Goal: Task Accomplishment & Management: Use online tool/utility

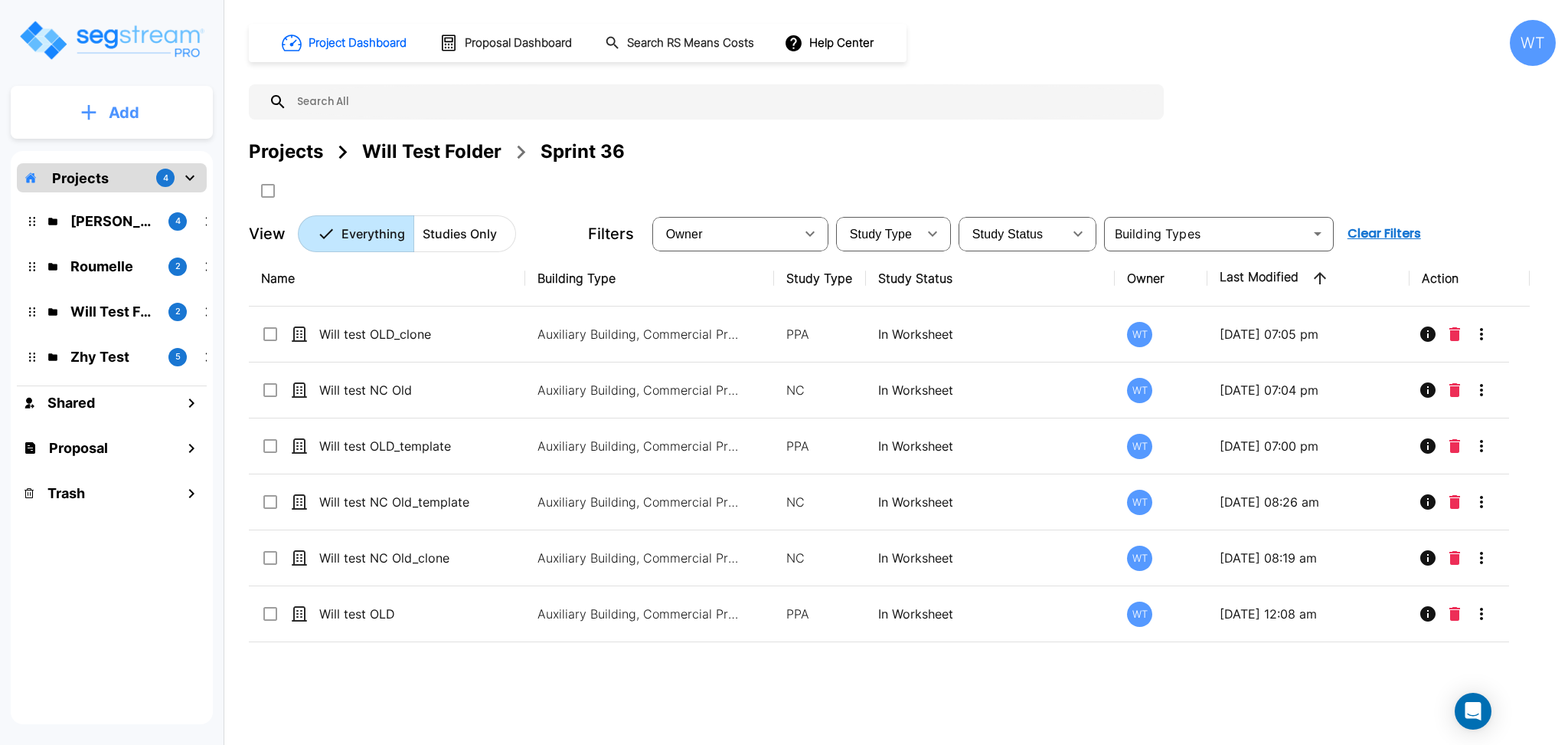
click at [104, 117] on button "Add" at bounding box center [112, 112] width 202 height 44
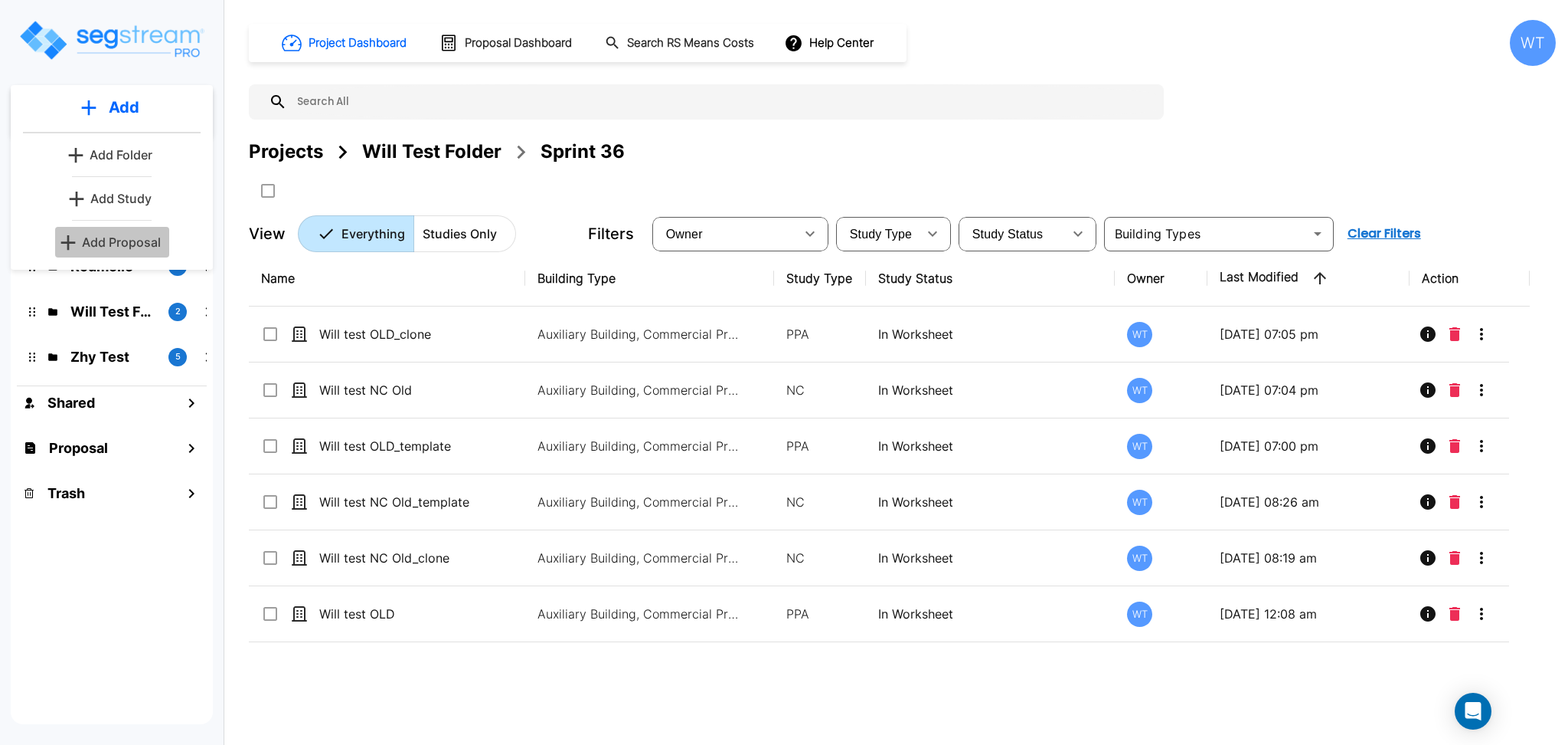
click at [115, 246] on p "Add Proposal" at bounding box center [121, 242] width 78 height 18
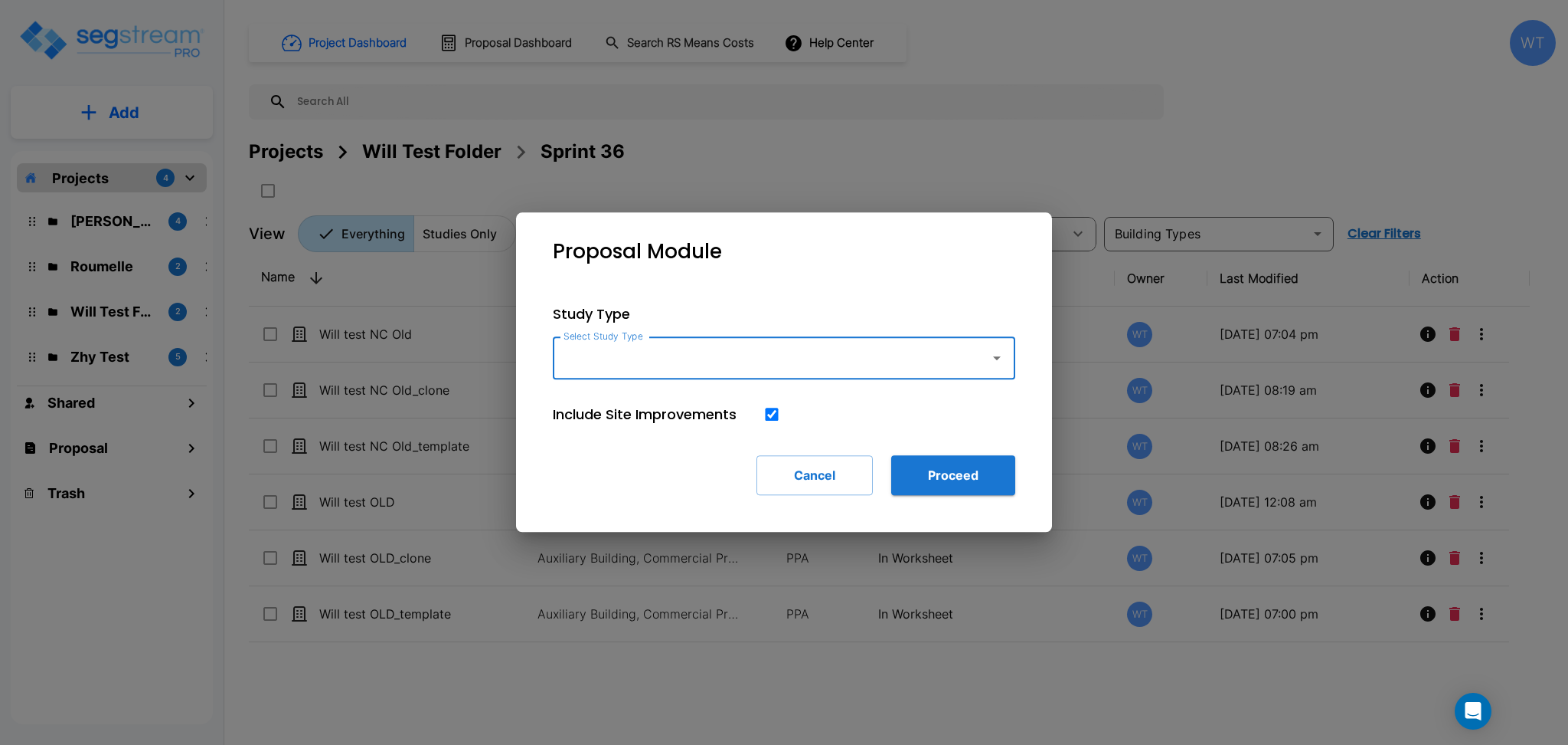
click at [609, 348] on input "Select Study Type" at bounding box center [767, 357] width 416 height 29
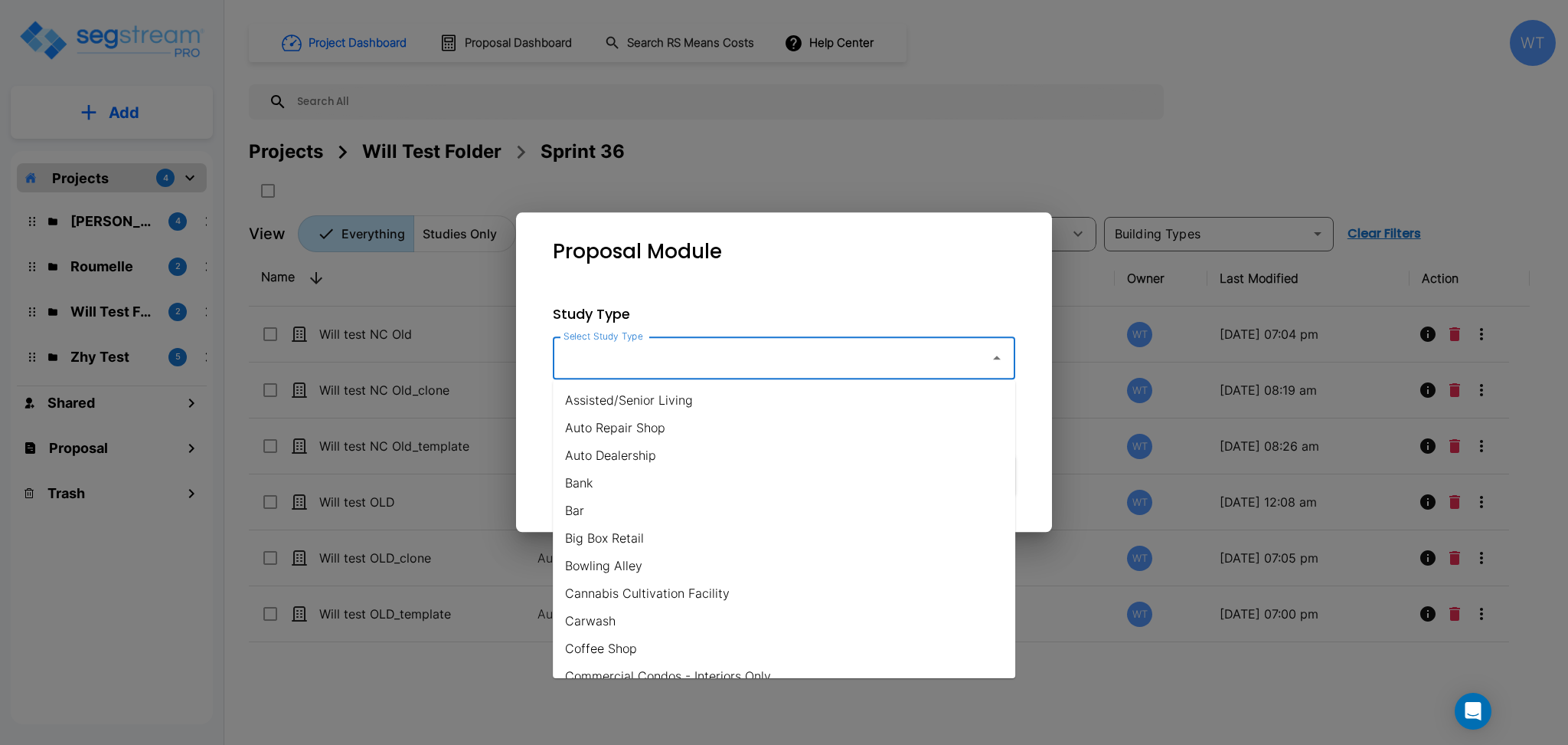
click at [626, 481] on li "Bank" at bounding box center [784, 483] width 463 height 28
type input "Bank"
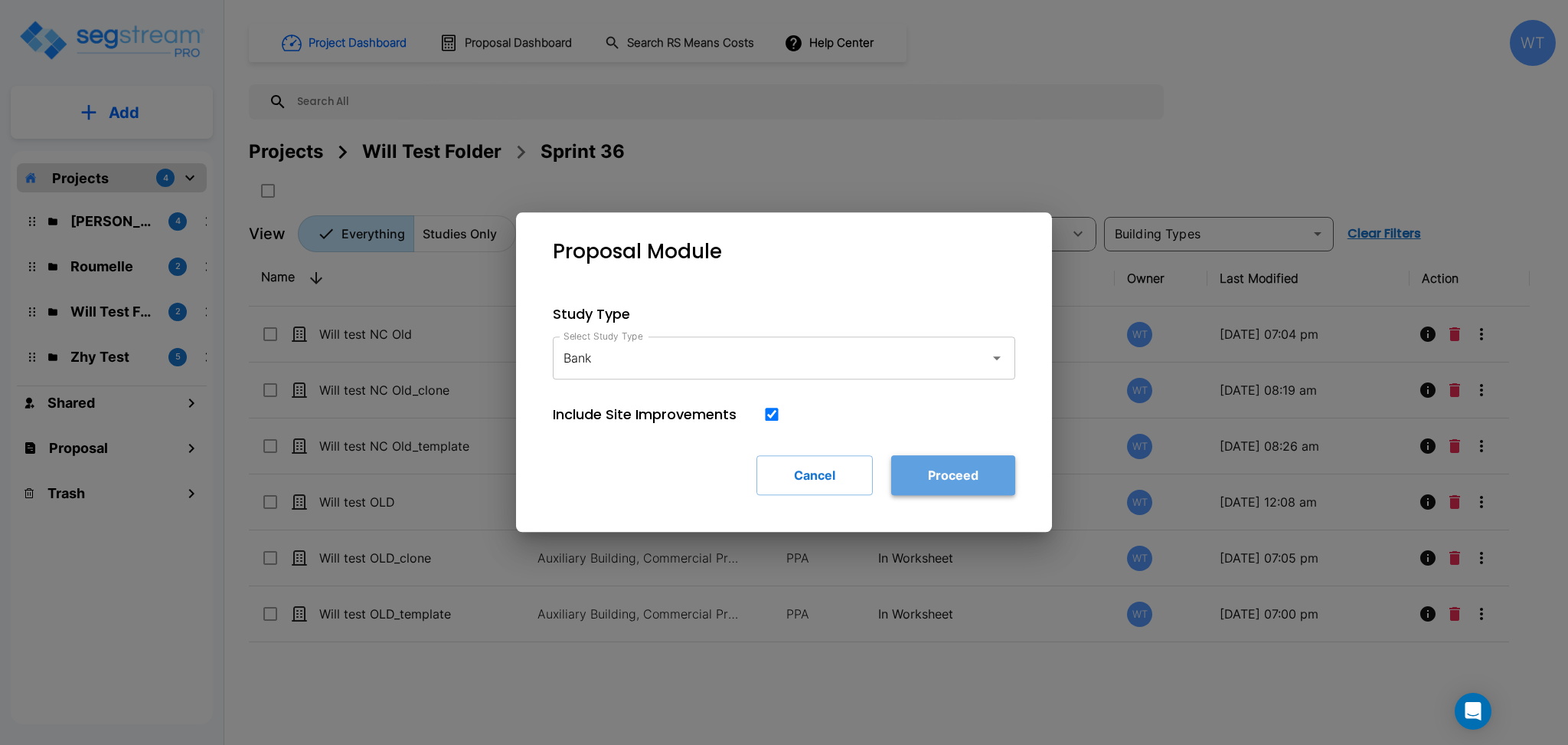
click at [939, 481] on button "Proceed" at bounding box center [954, 474] width 124 height 40
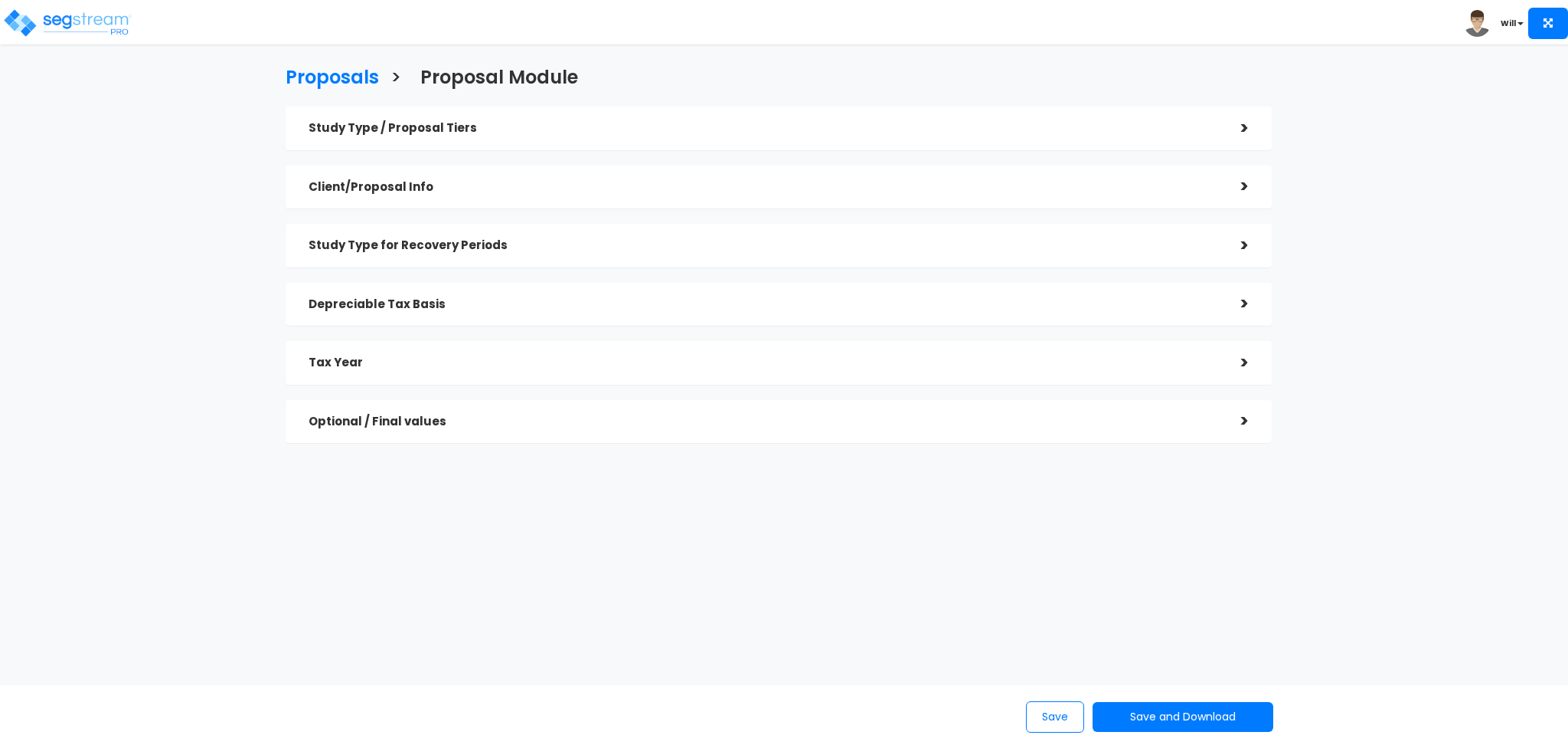
checkbox input "true"
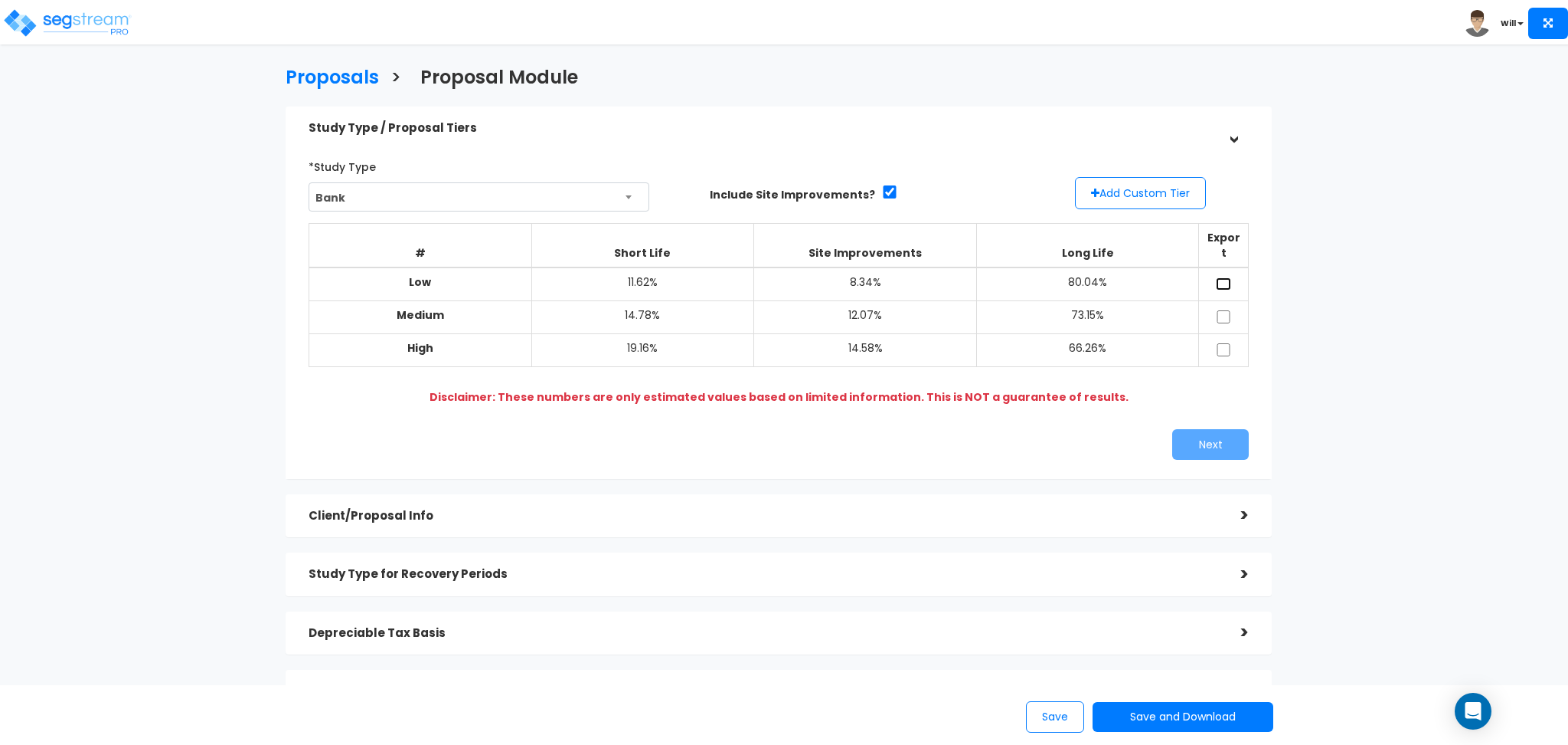
click at [1222, 277] on input "checkbox" at bounding box center [1224, 283] width 15 height 13
checkbox input "true"
drag, startPoint x: 1221, startPoint y: 299, endPoint x: 1219, endPoint y: 312, distance: 13.2
click at [1221, 310] on input "checkbox" at bounding box center [1224, 317] width 15 height 13
checkbox input "true"
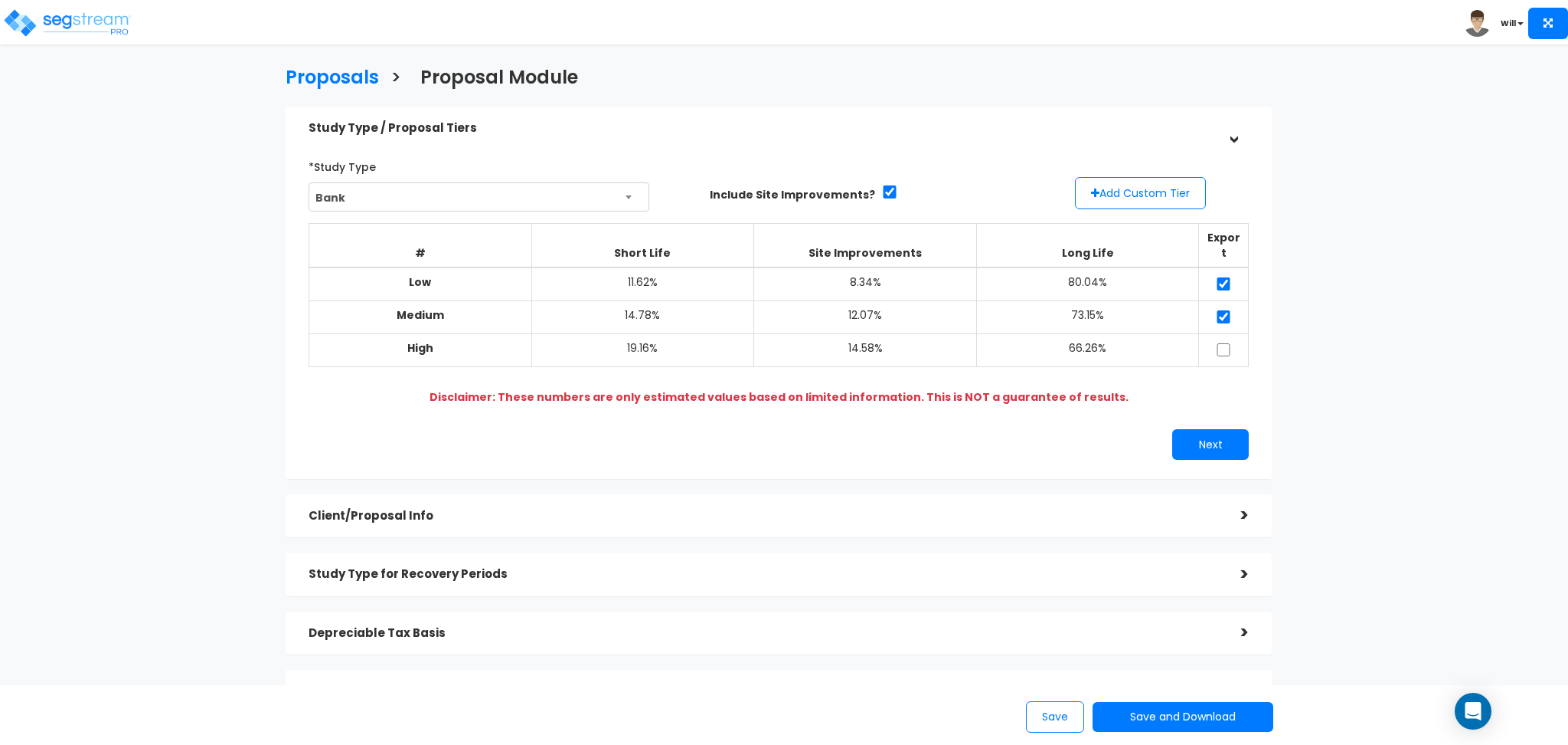
click at [1215, 341] on td at bounding box center [1224, 349] width 50 height 33
click at [1219, 343] on input "checkbox" at bounding box center [1224, 349] width 15 height 13
checkbox input "true"
click at [1206, 429] on button "Next" at bounding box center [1210, 445] width 77 height 31
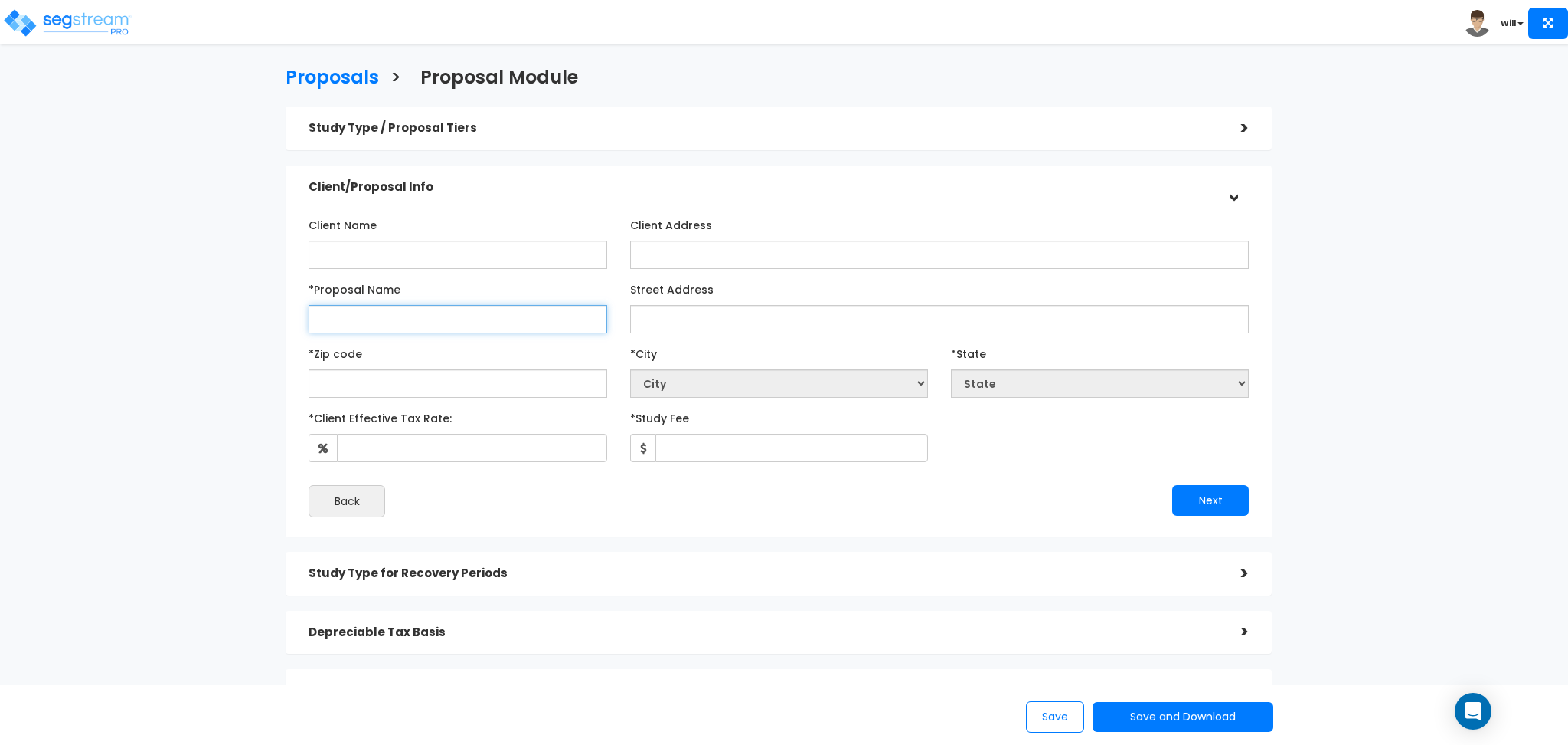
click at [500, 325] on input "*Proposal Name" at bounding box center [457, 318] width 298 height 28
type input "Will test"
click at [506, 375] on input "text" at bounding box center [457, 382] width 298 height 28
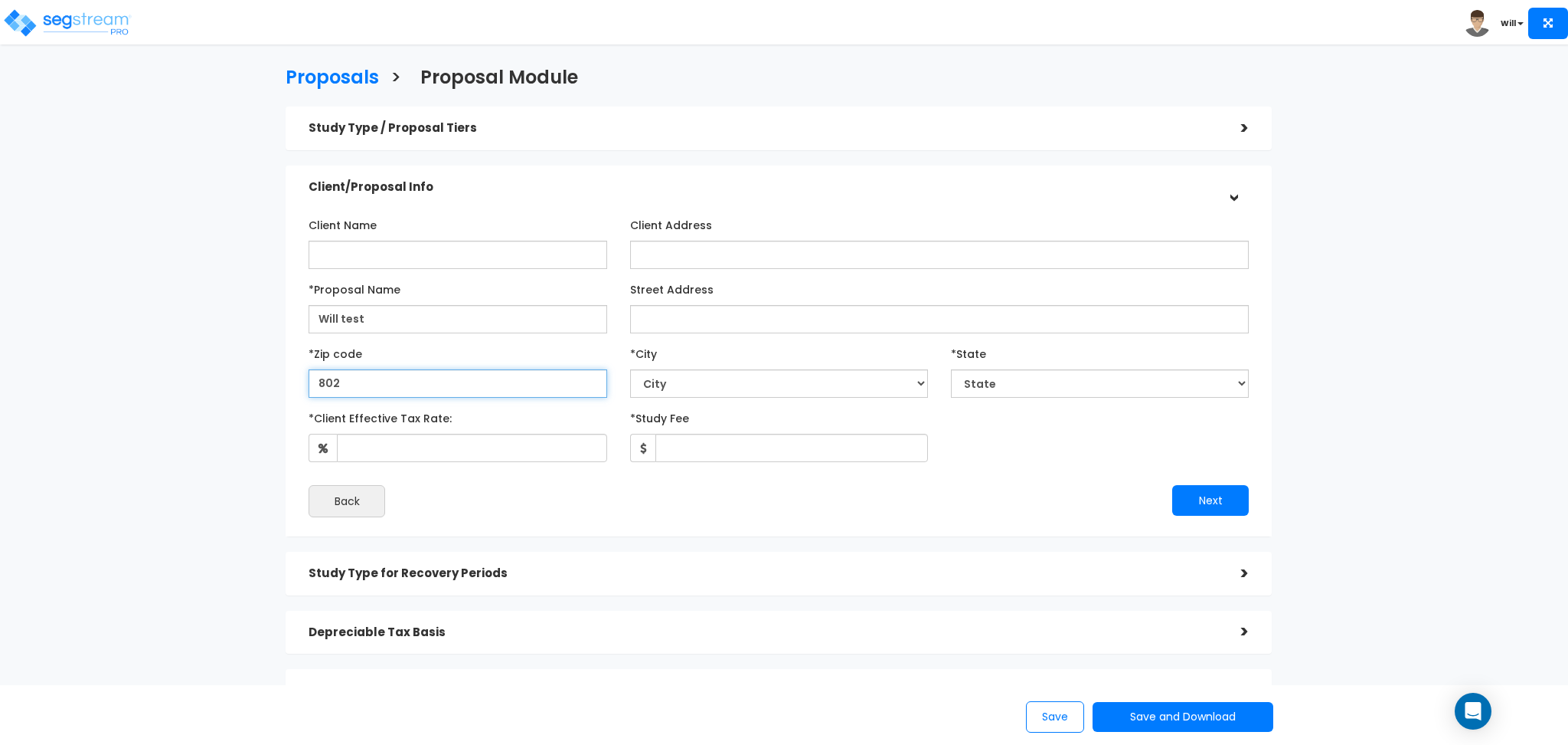
type input "8020"
select select "CO"
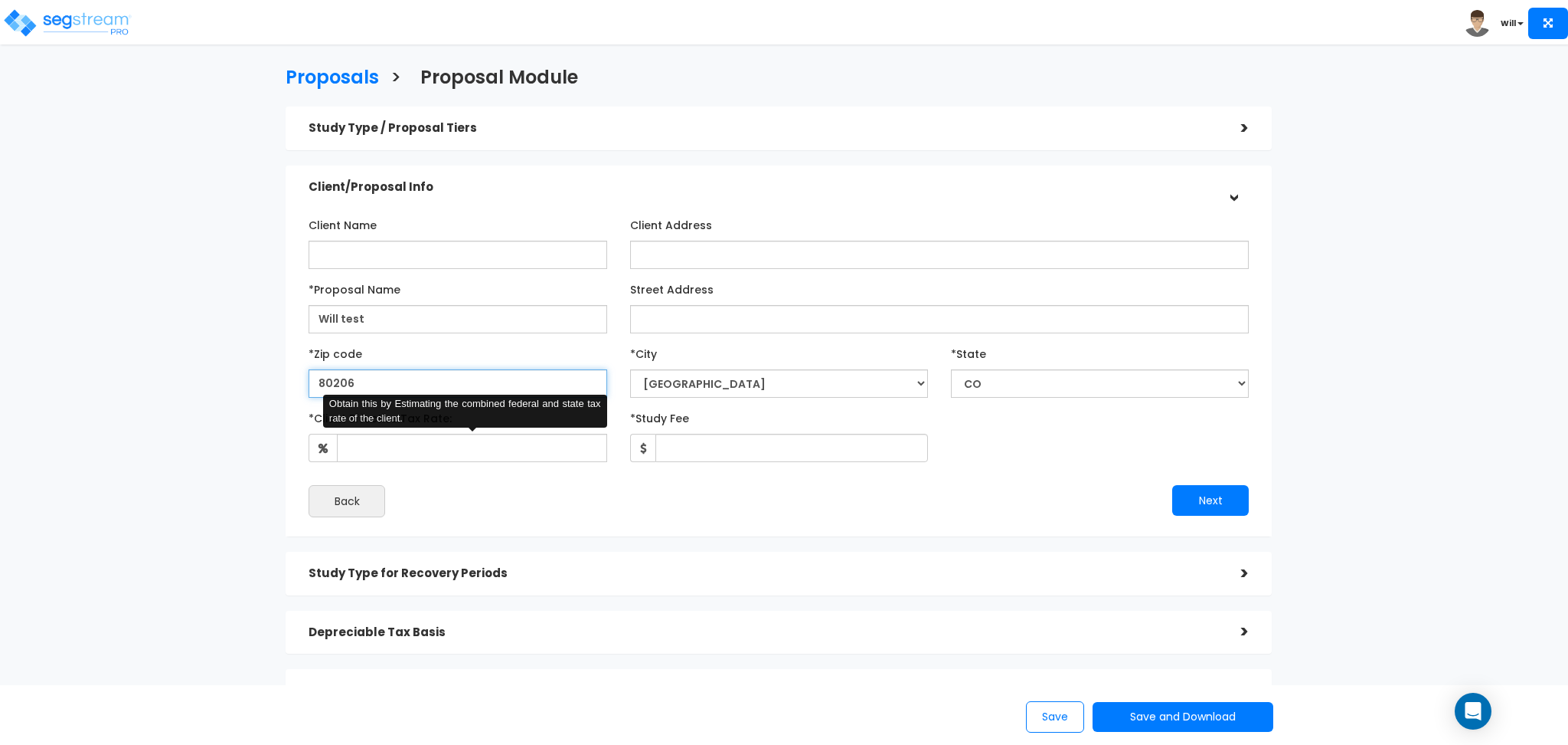
type input "80206"
click at [500, 441] on input "*Client Effective Tax Rate:" at bounding box center [472, 447] width 270 height 28
type input "10"
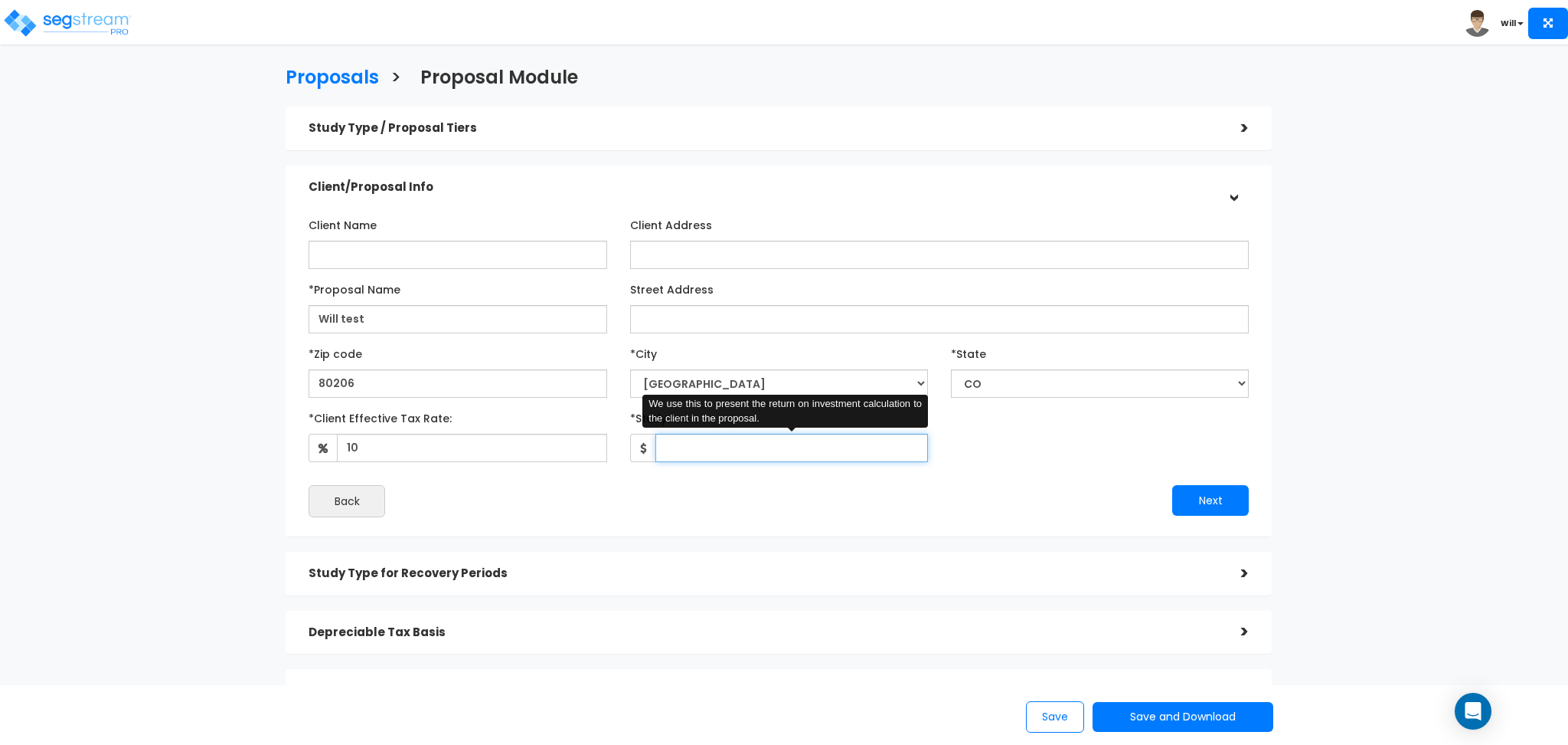
click at [727, 453] on input "*Study Fee" at bounding box center [792, 447] width 272 height 28
type input "40,000"
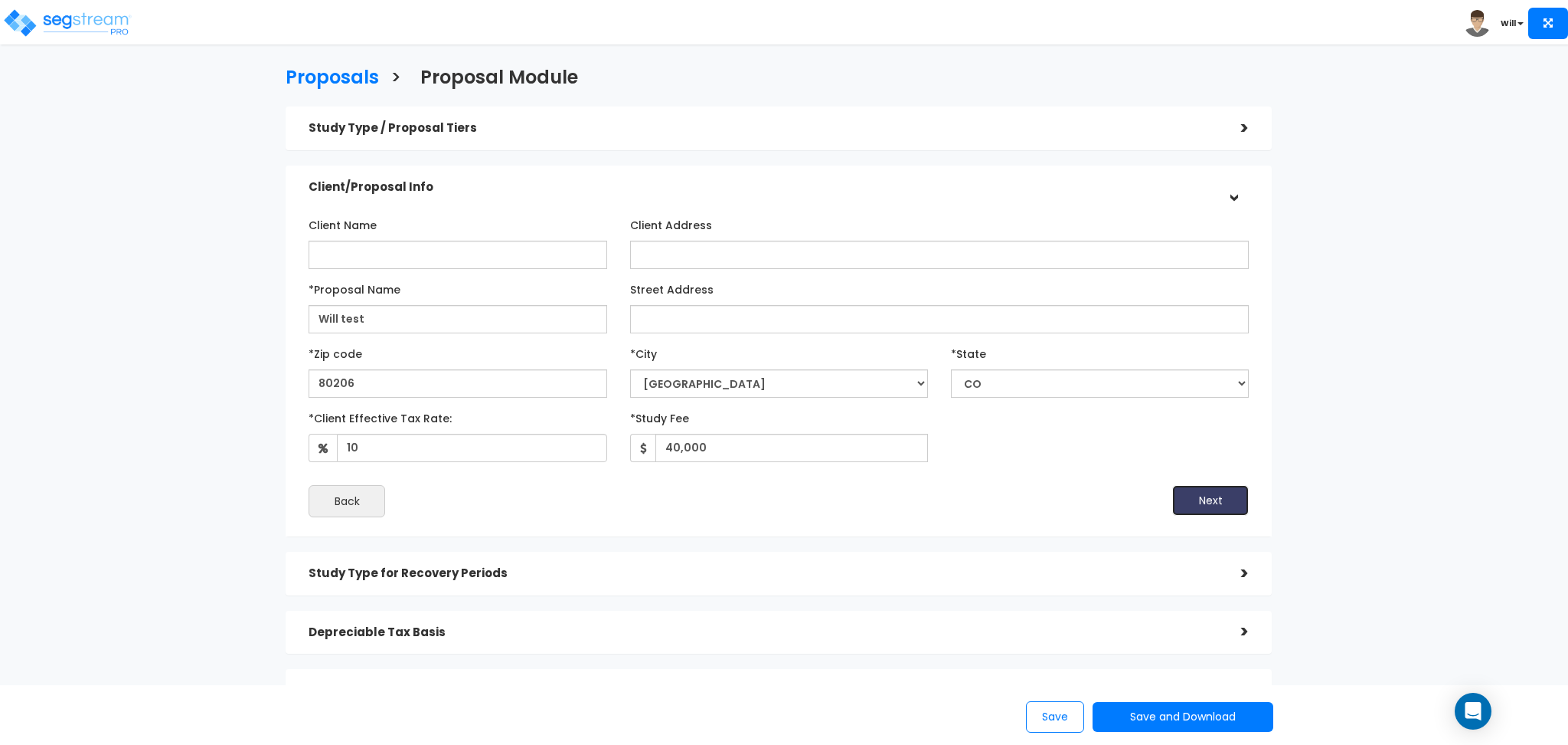
click at [1202, 491] on button "Next" at bounding box center [1210, 501] width 77 height 31
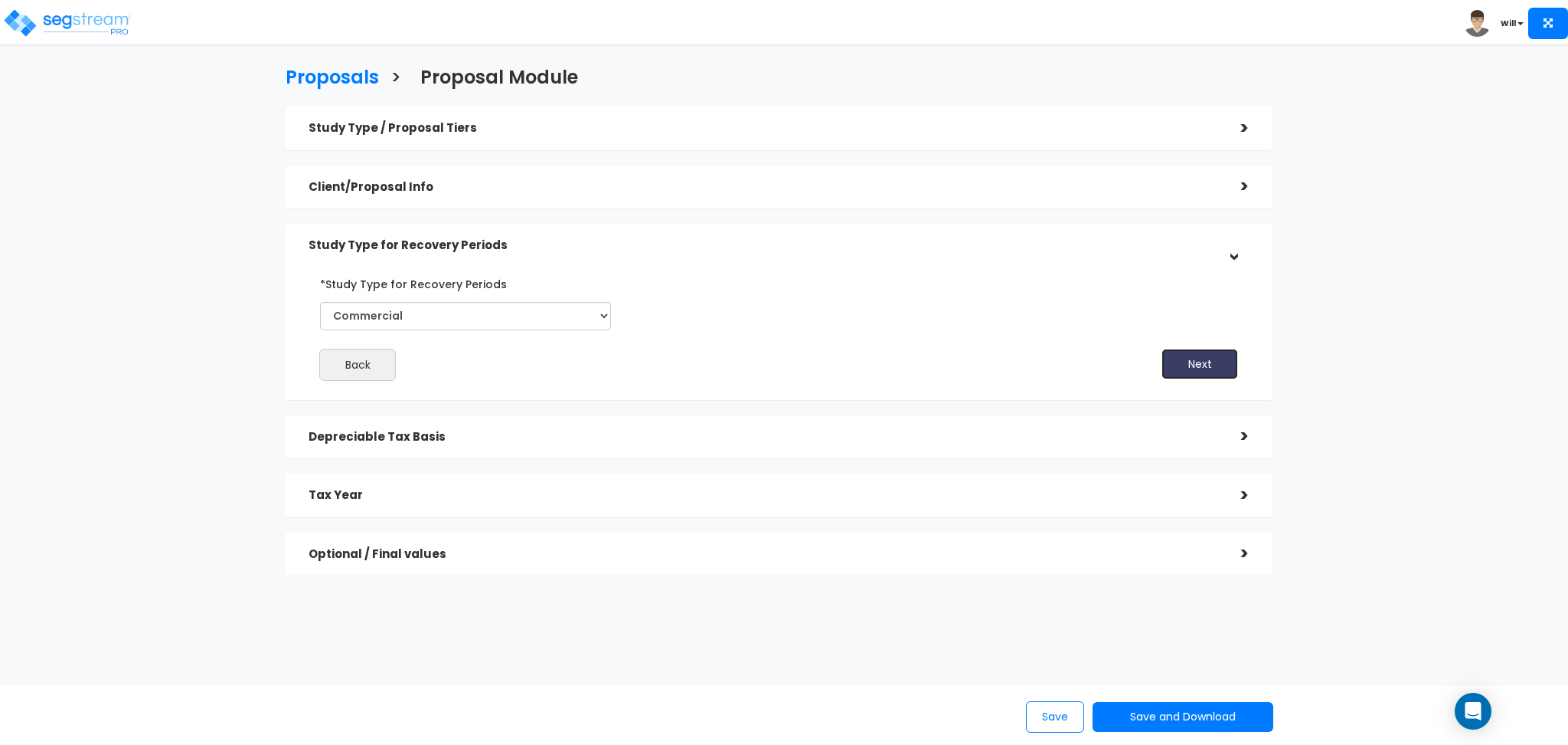
click at [1187, 350] on button "Next" at bounding box center [1199, 363] width 77 height 31
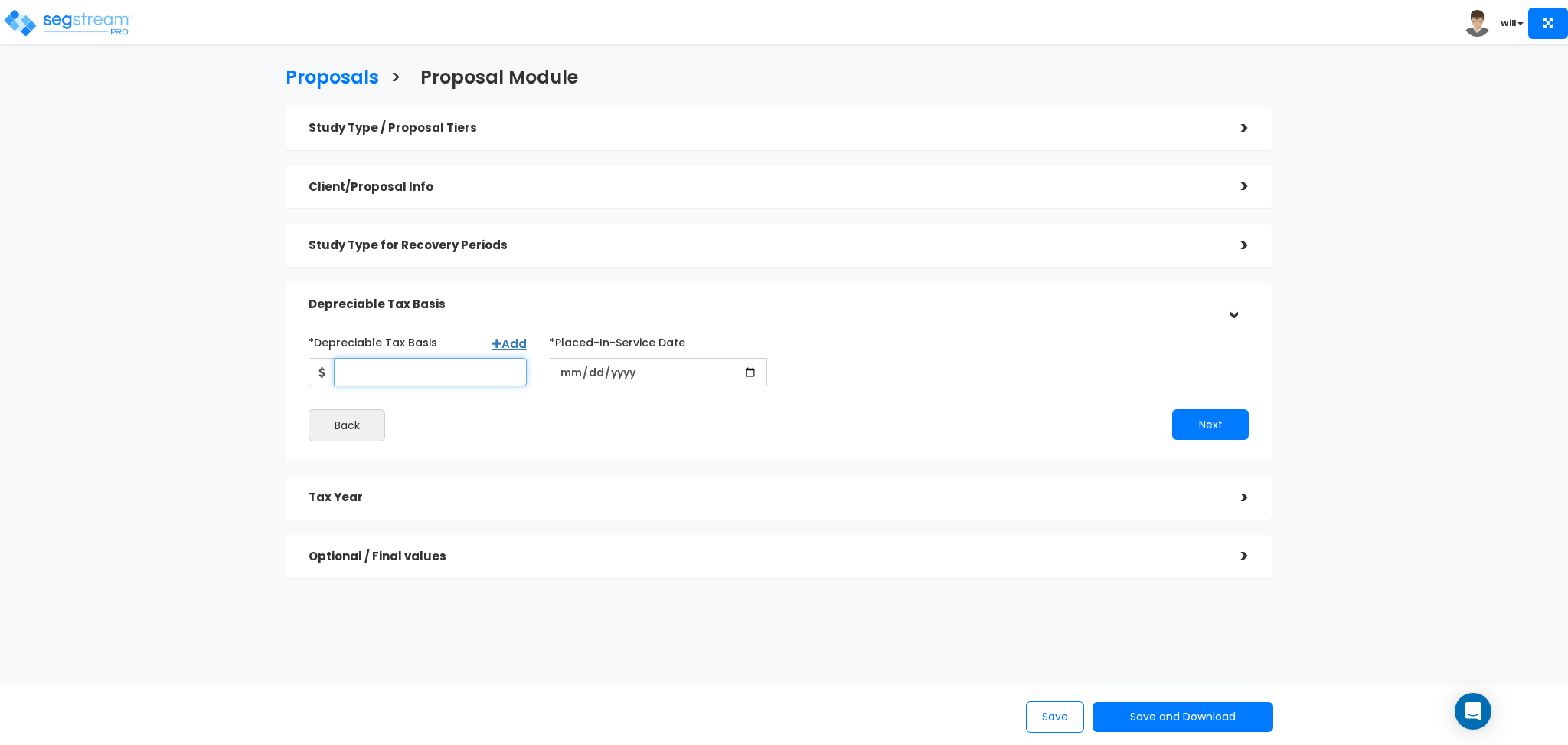
click at [370, 383] on input "*Depreciable Tax Basis" at bounding box center [430, 372] width 193 height 28
type input "100,000"
click at [746, 369] on input "date" at bounding box center [659, 372] width 218 height 28
type input "2025-09-23"
click at [995, 372] on input "*Purchase/Contract Date" at bounding box center [899, 372] width 218 height 28
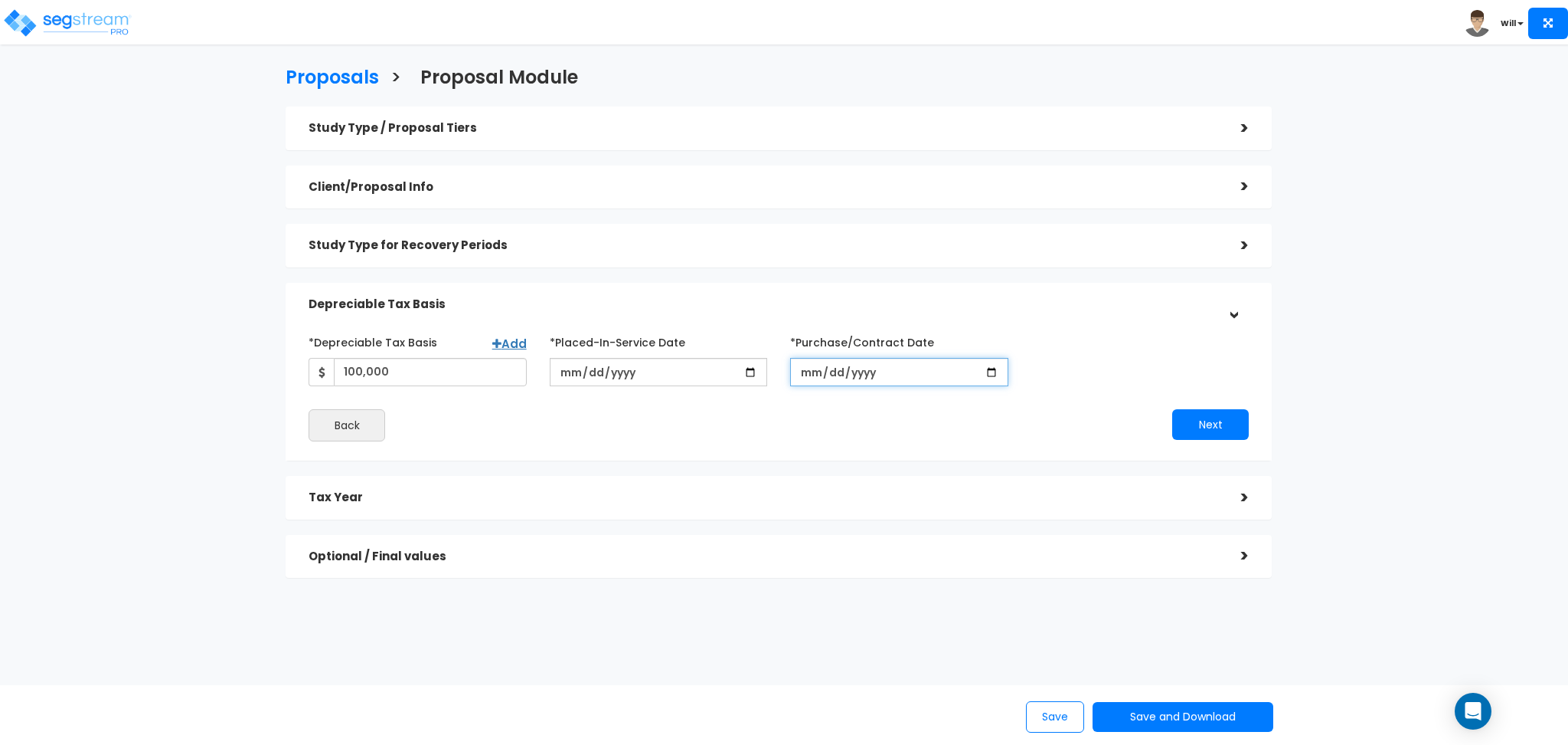
type input "2025-09-21"
click at [1193, 425] on button "Next" at bounding box center [1210, 425] width 77 height 31
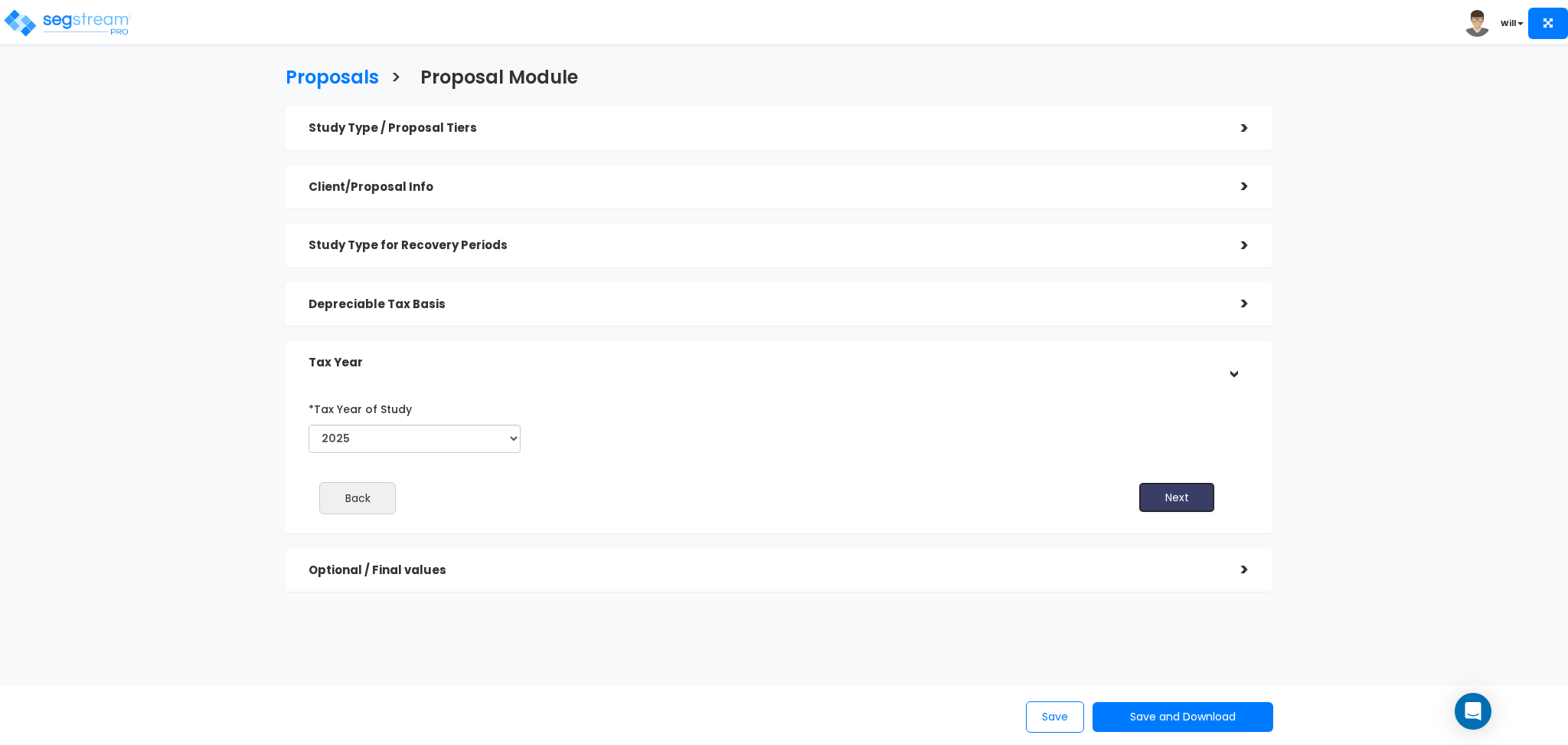
click at [1201, 501] on button "Next" at bounding box center [1177, 497] width 77 height 31
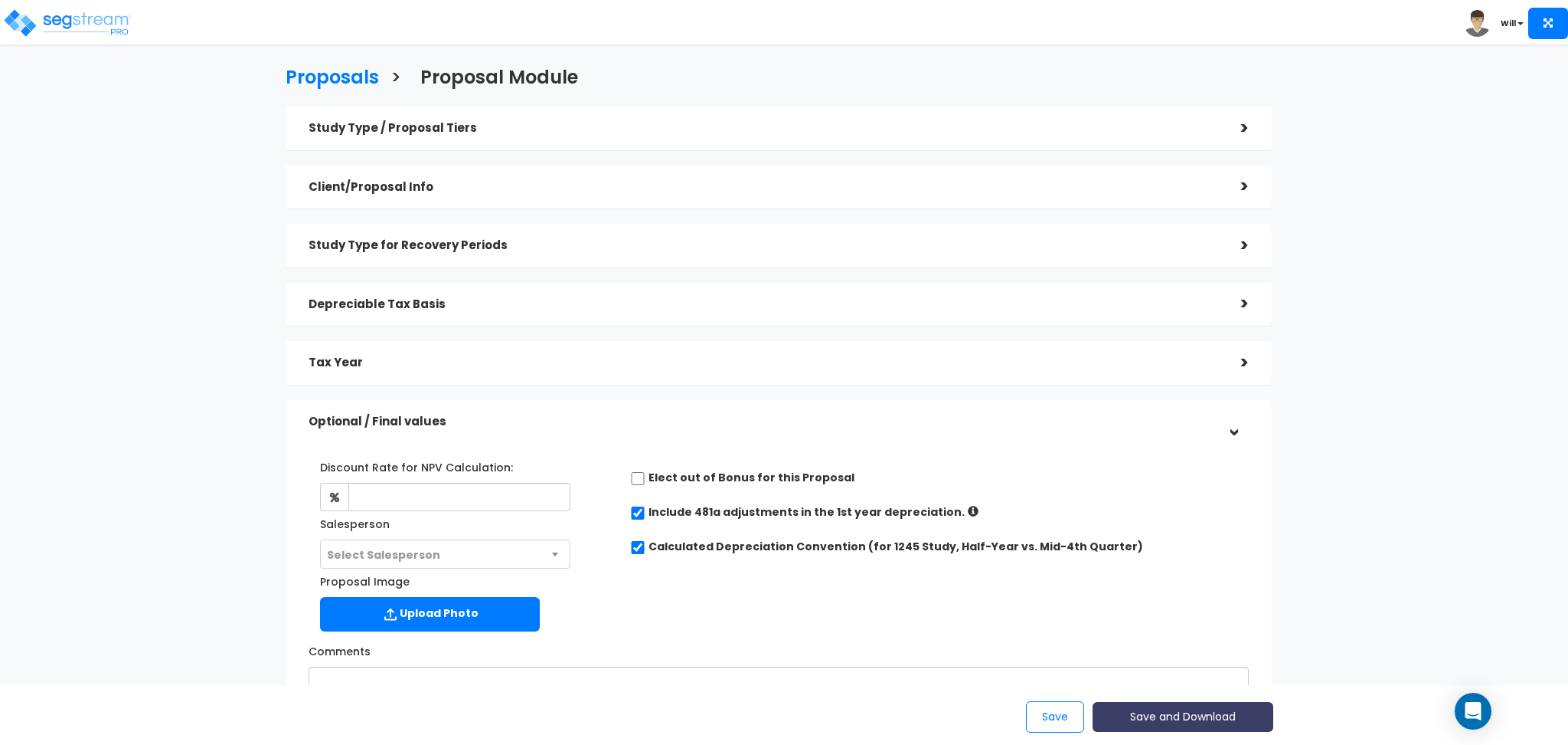
click at [1174, 718] on button "Save and Download" at bounding box center [1183, 716] width 180 height 30
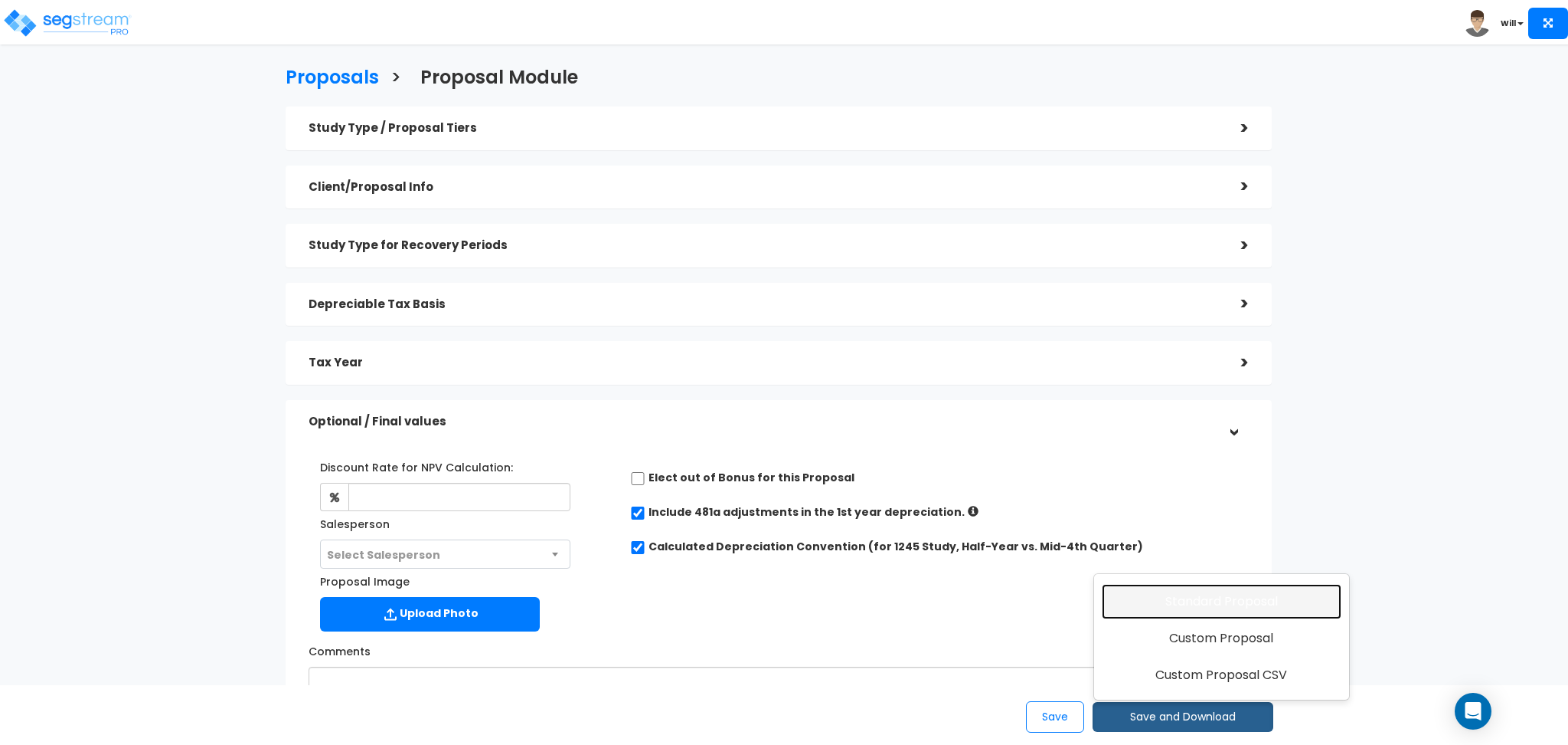
click at [1203, 606] on link "Standard Proposal" at bounding box center [1222, 601] width 240 height 35
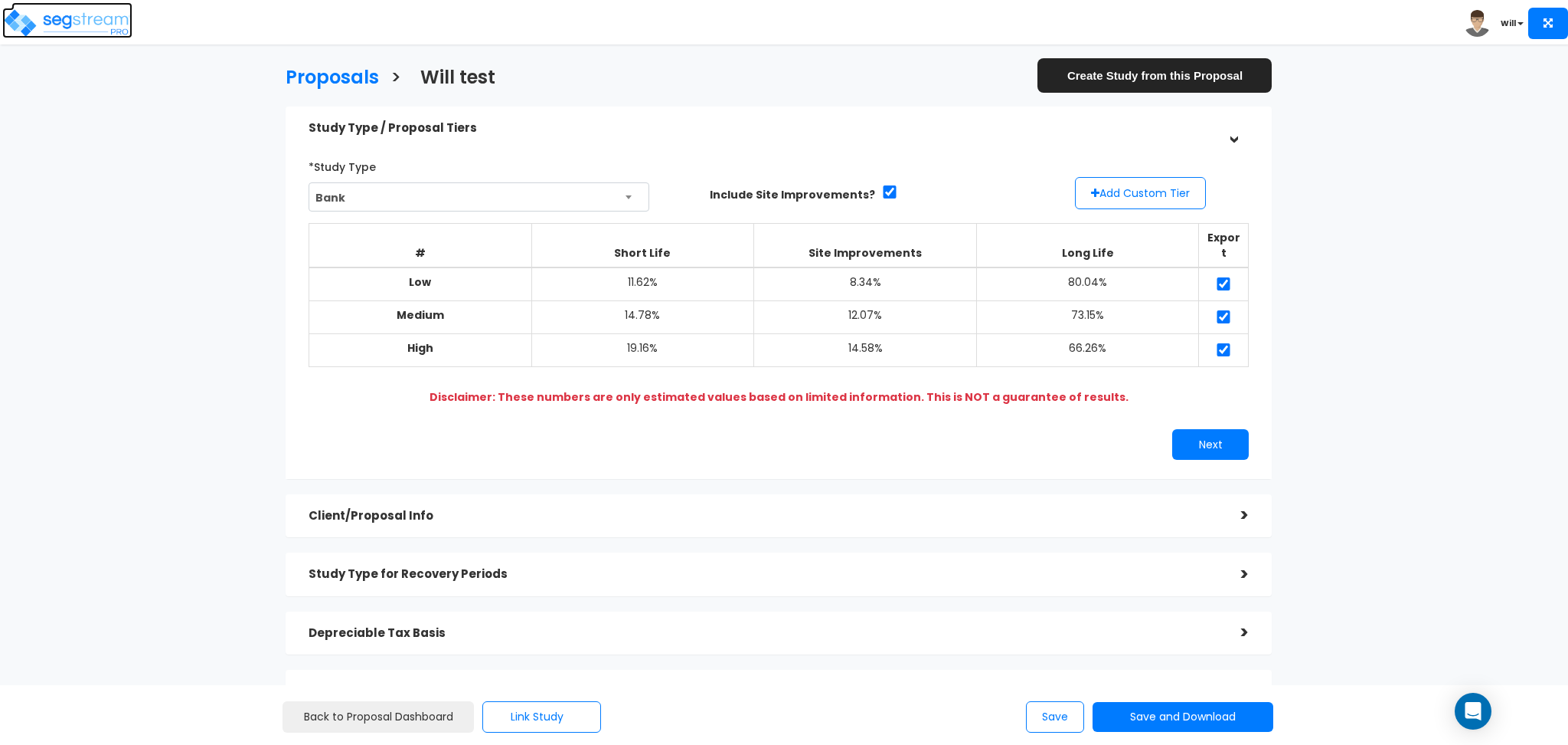
click at [100, 25] on img at bounding box center [68, 23] width 130 height 31
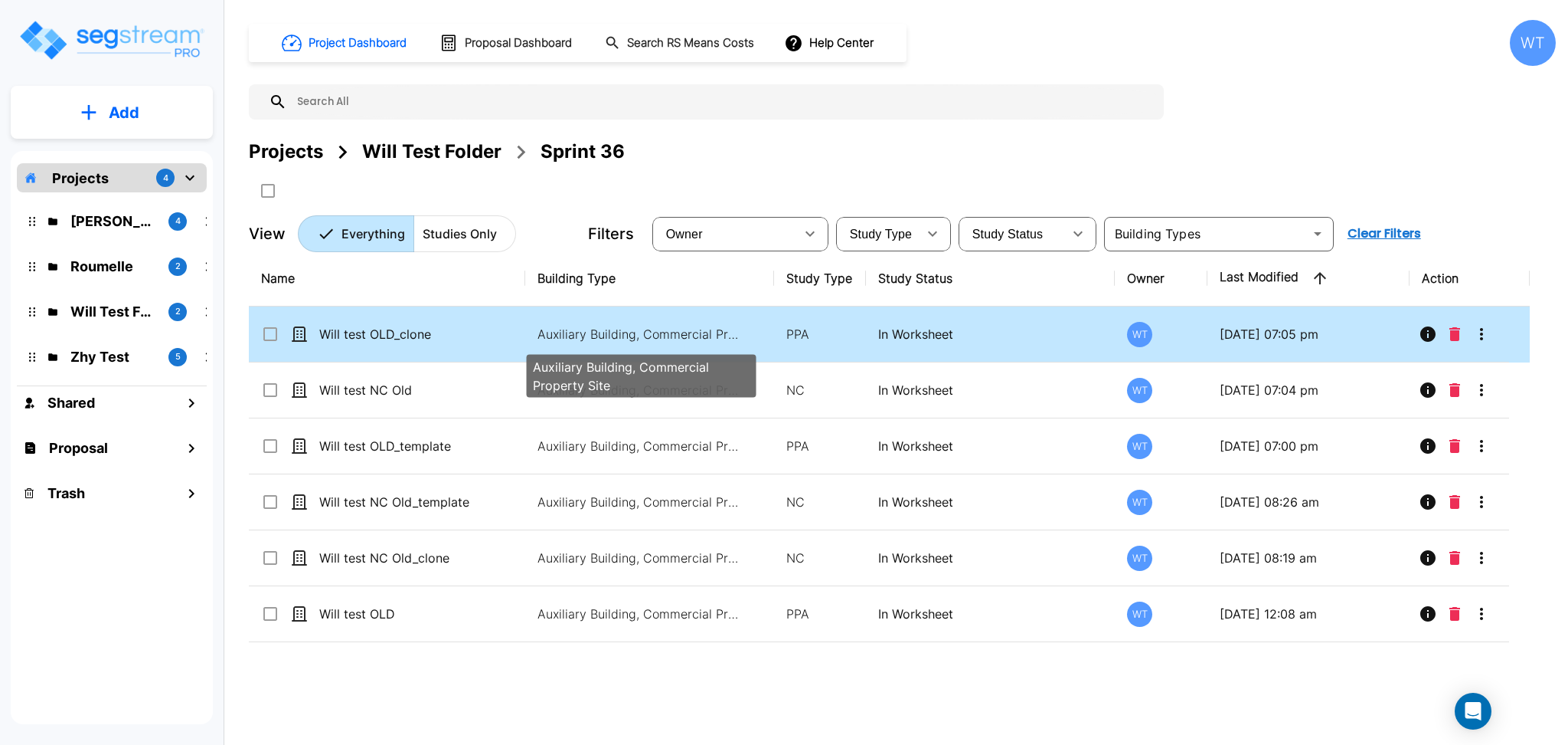
click at [542, 338] on p "Auxiliary Building, Commercial Property Site" at bounding box center [640, 334] width 206 height 18
checkbox input "false"
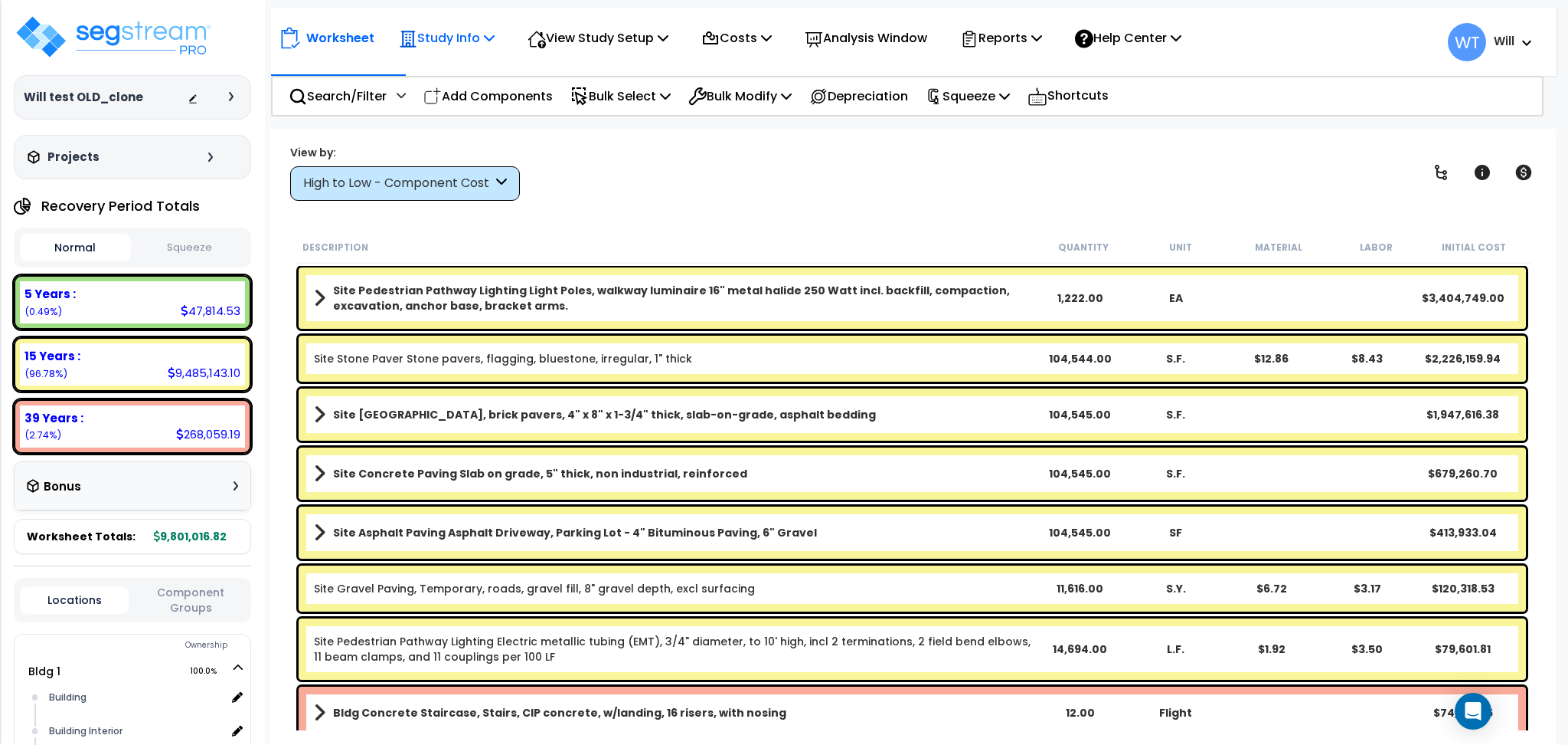
click at [484, 44] on p "Study Info" at bounding box center [446, 38] width 96 height 21
click at [714, 189] on div "View by: High to Low - Component Cost High to Low - Component Cost" at bounding box center [912, 172] width 1255 height 57
click at [1042, 47] on p "Reports" at bounding box center [1001, 38] width 82 height 21
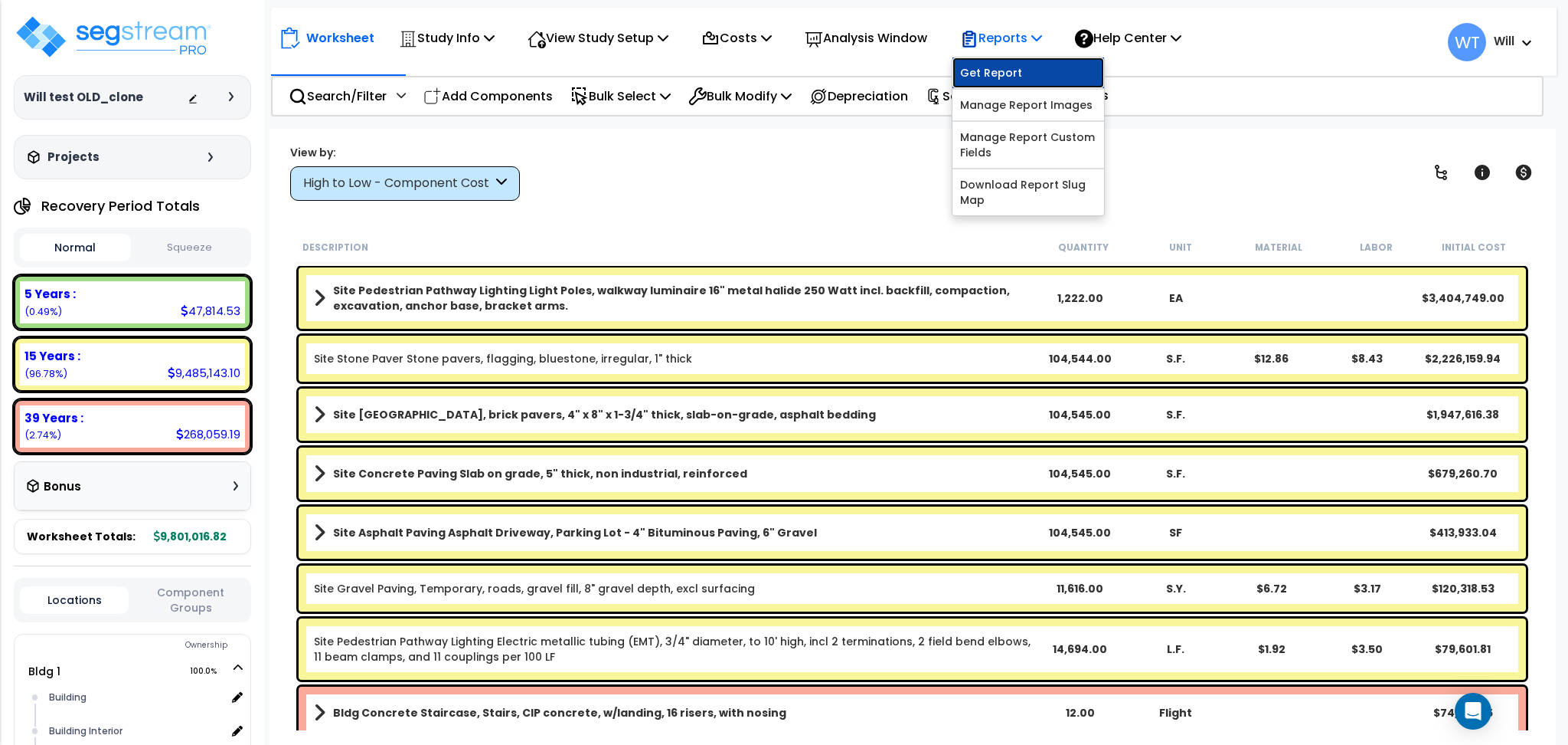
click at [1041, 67] on link "Get Report" at bounding box center [1029, 73] width 151 height 31
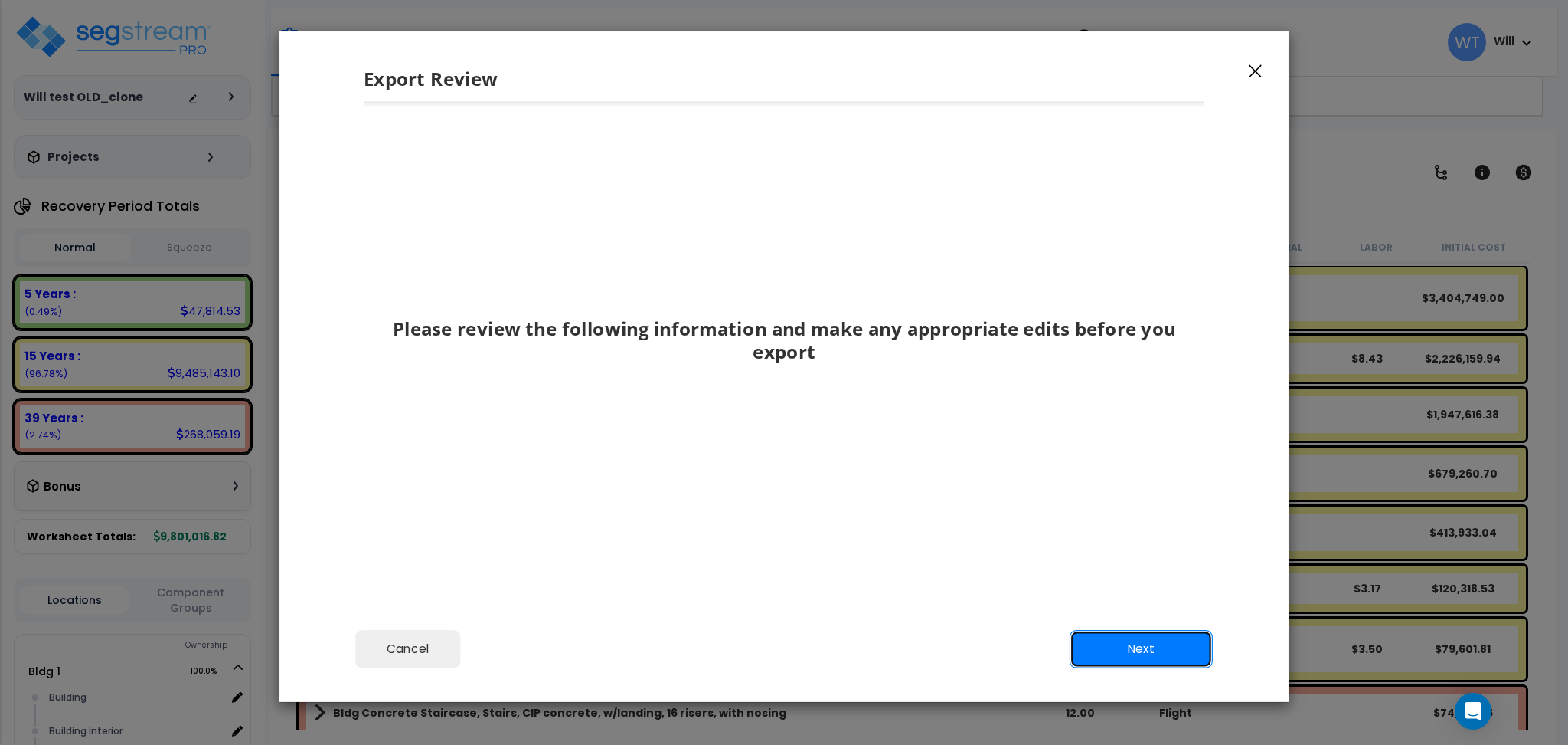
click at [1124, 642] on button "Next" at bounding box center [1141, 648] width 143 height 38
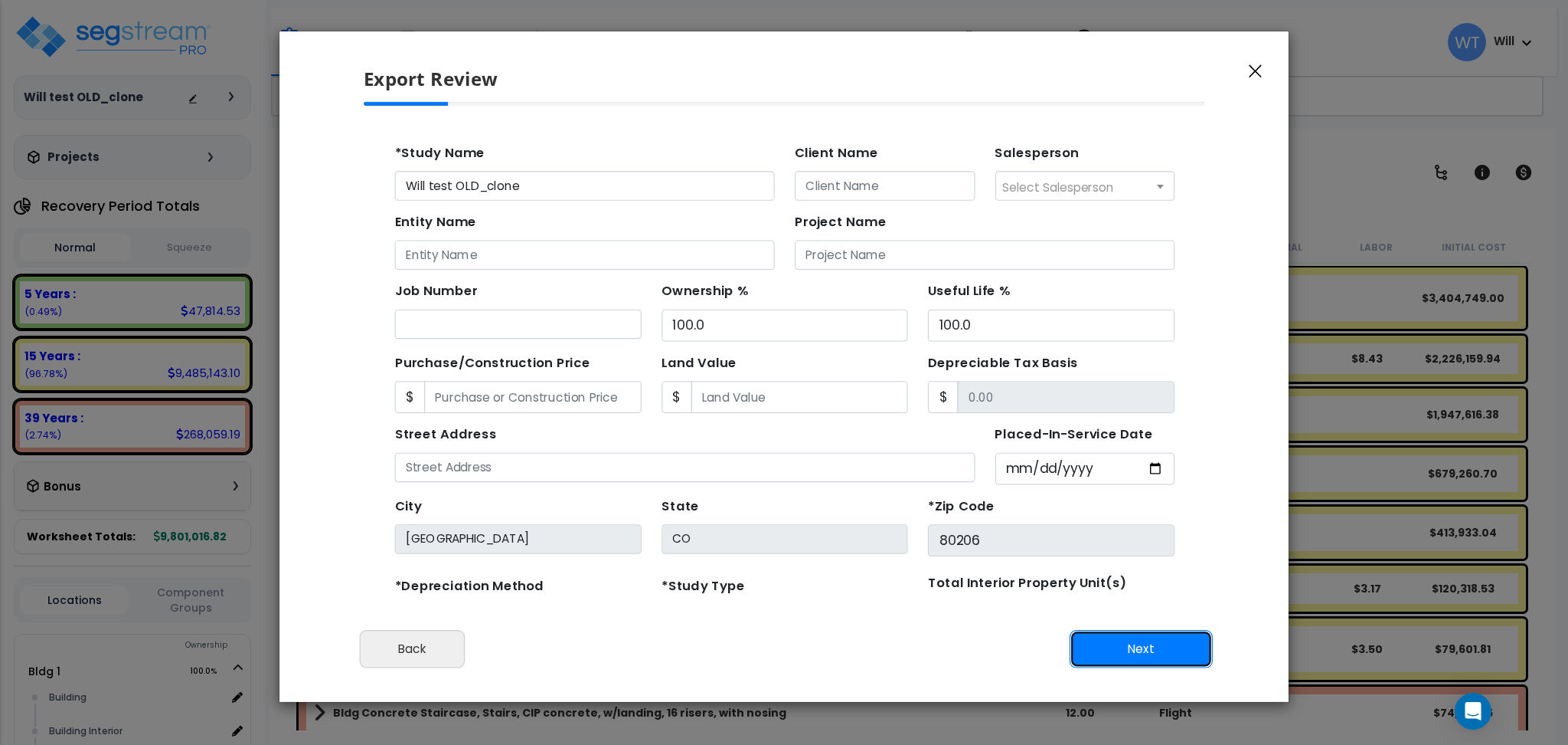
click at [1124, 642] on button "Next" at bounding box center [1141, 648] width 143 height 38
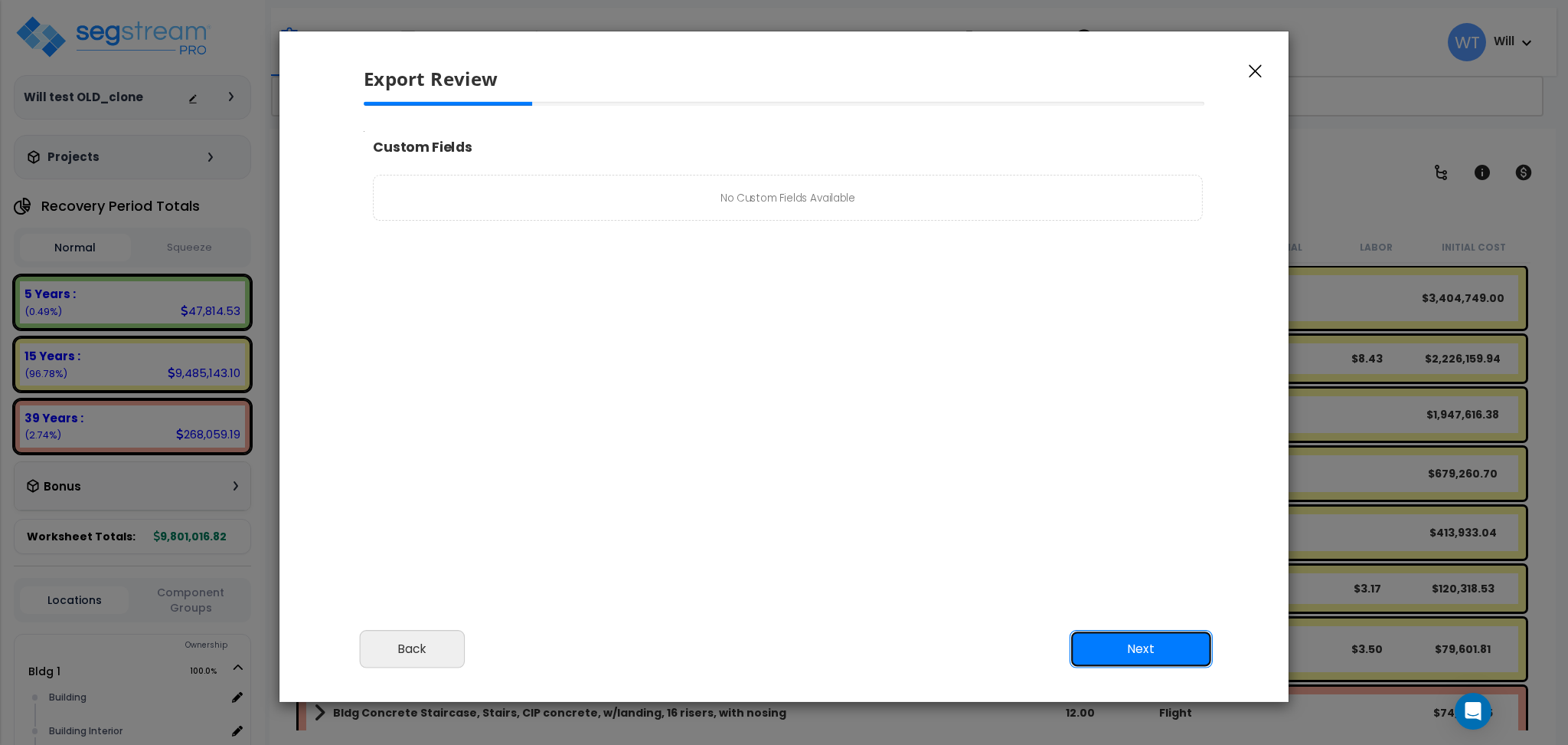
click at [1124, 642] on button "Next" at bounding box center [1141, 648] width 143 height 38
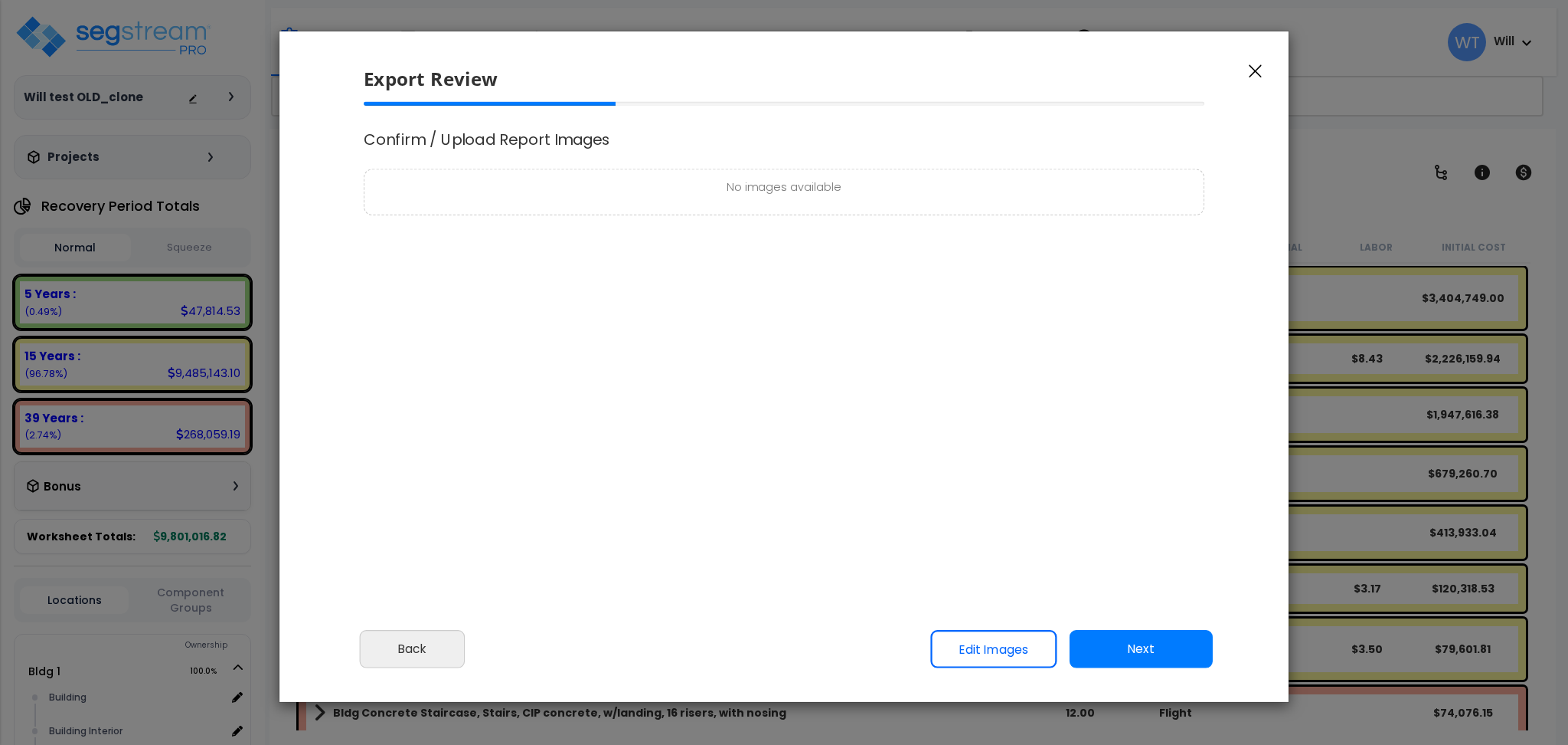
scroll to position [634, 38]
click at [1136, 649] on button "Next" at bounding box center [1141, 648] width 143 height 38
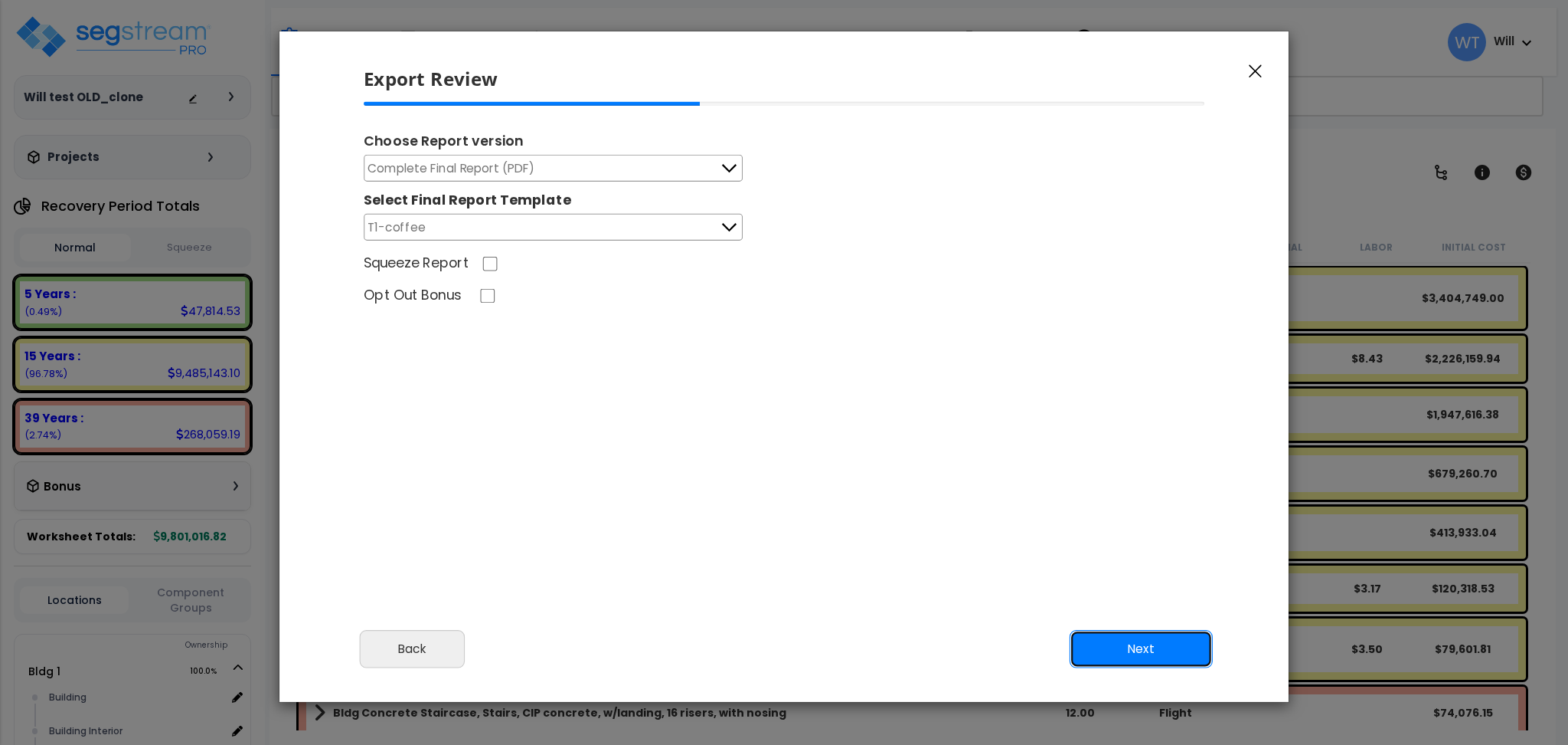
click at [1132, 639] on button "Next" at bounding box center [1141, 648] width 143 height 38
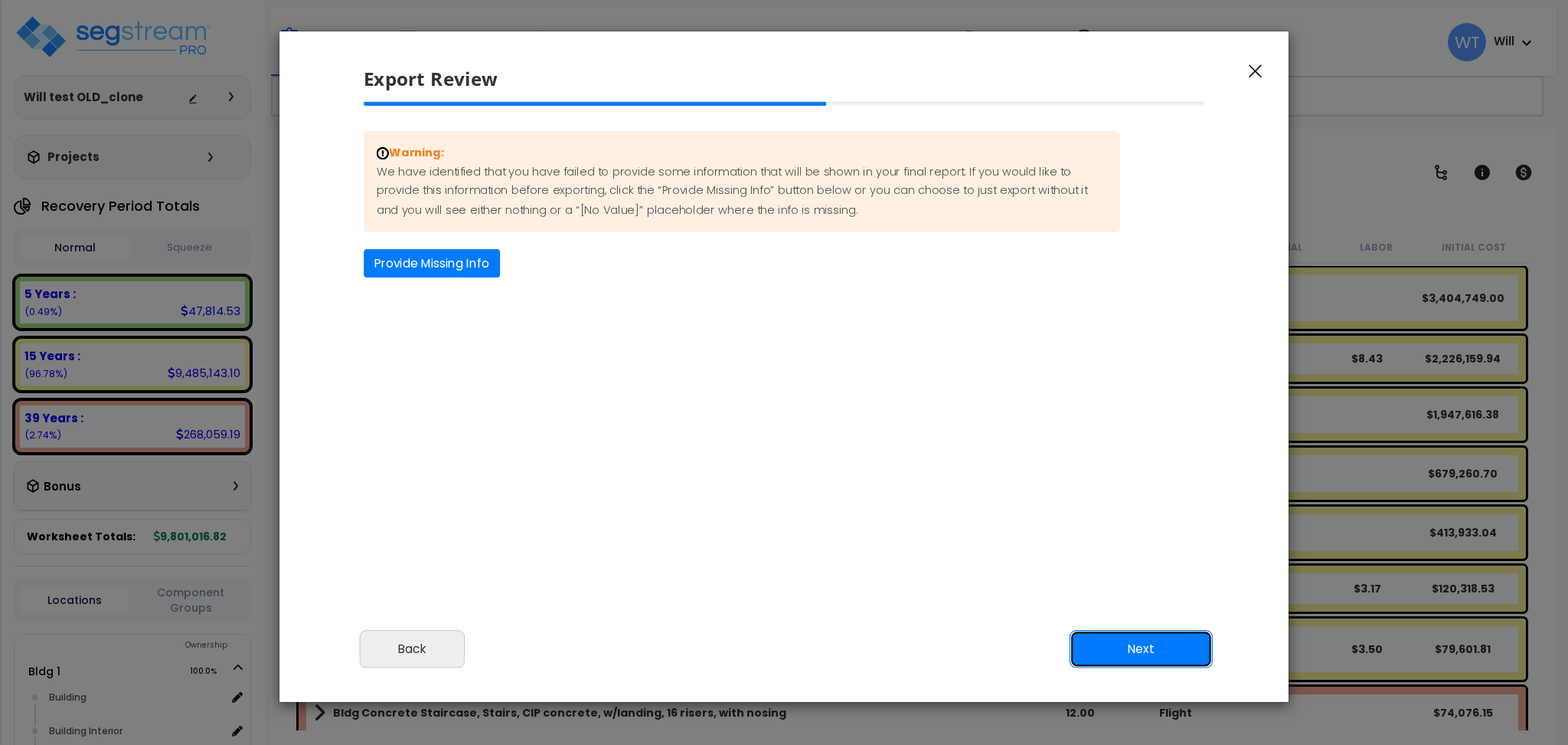
click at [1093, 636] on button "Next" at bounding box center [1141, 648] width 143 height 38
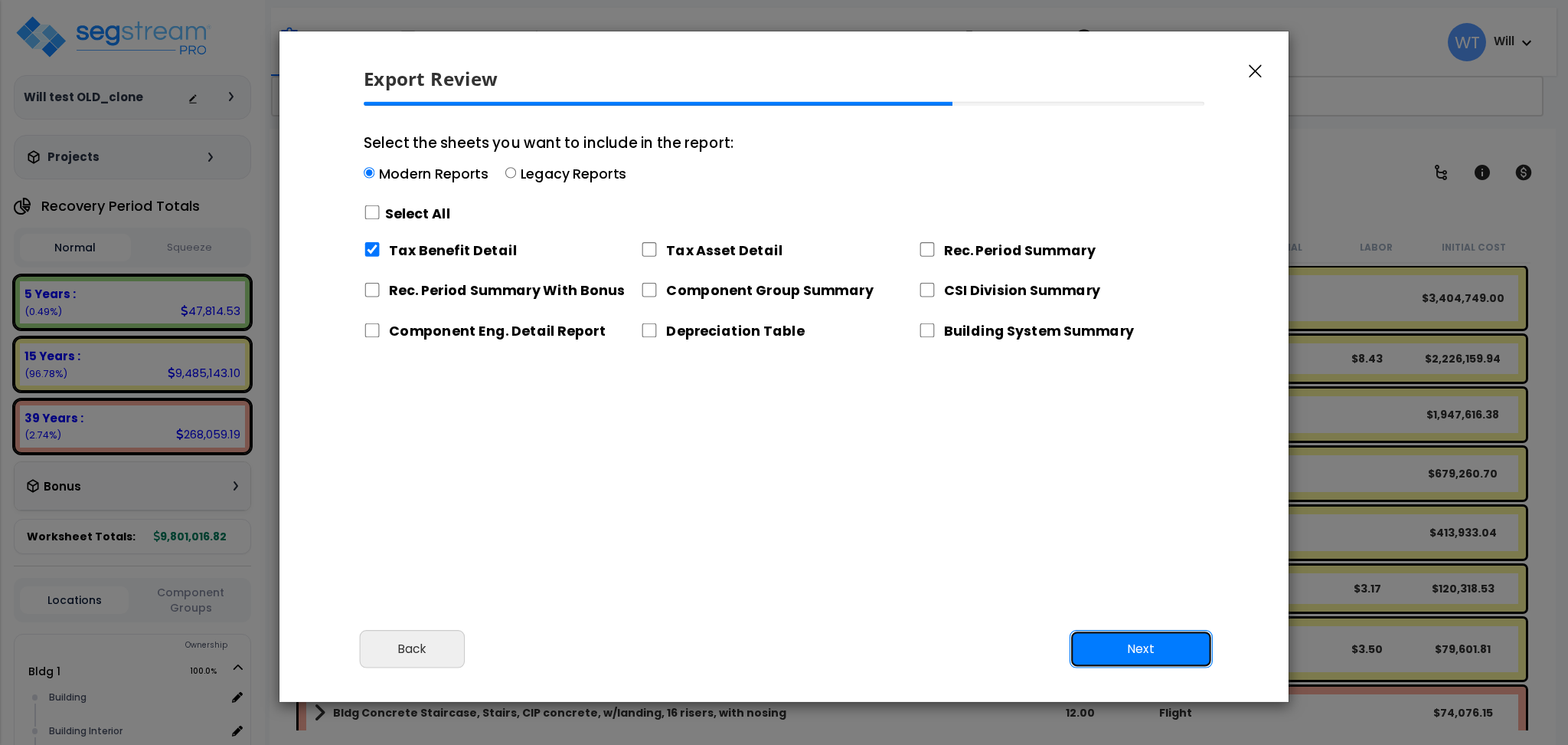
click at [1094, 637] on button "Next" at bounding box center [1141, 648] width 143 height 38
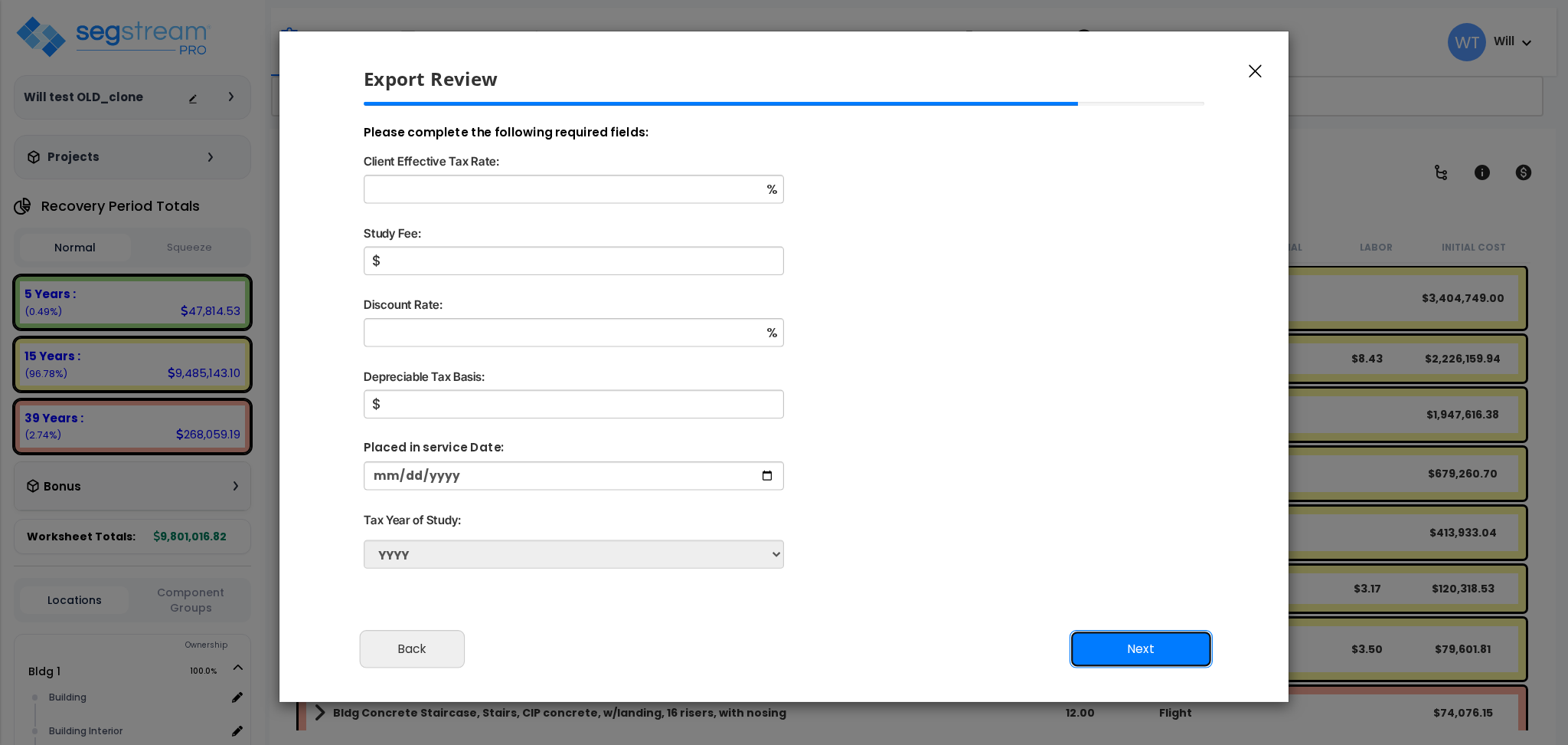
click at [1094, 639] on button "Next" at bounding box center [1141, 648] width 143 height 38
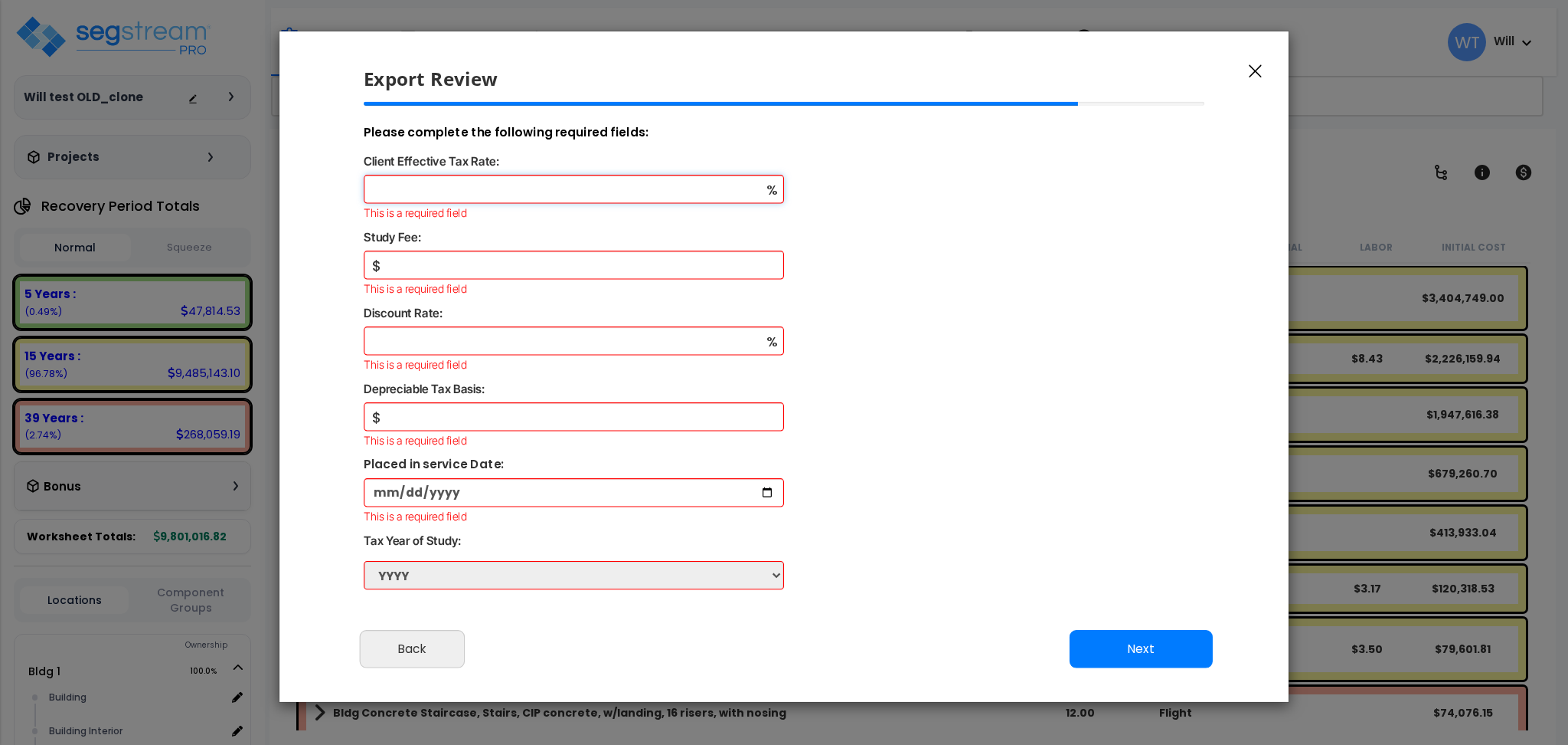
click at [521, 195] on input "Client Effective Tax Rate:" at bounding box center [573, 189] width 420 height 28
type input "100"
click at [527, 256] on input "Study Fee:" at bounding box center [573, 264] width 420 height 28
type input "1,000"
click at [530, 333] on input "Discount Rate:" at bounding box center [573, 340] width 420 height 28
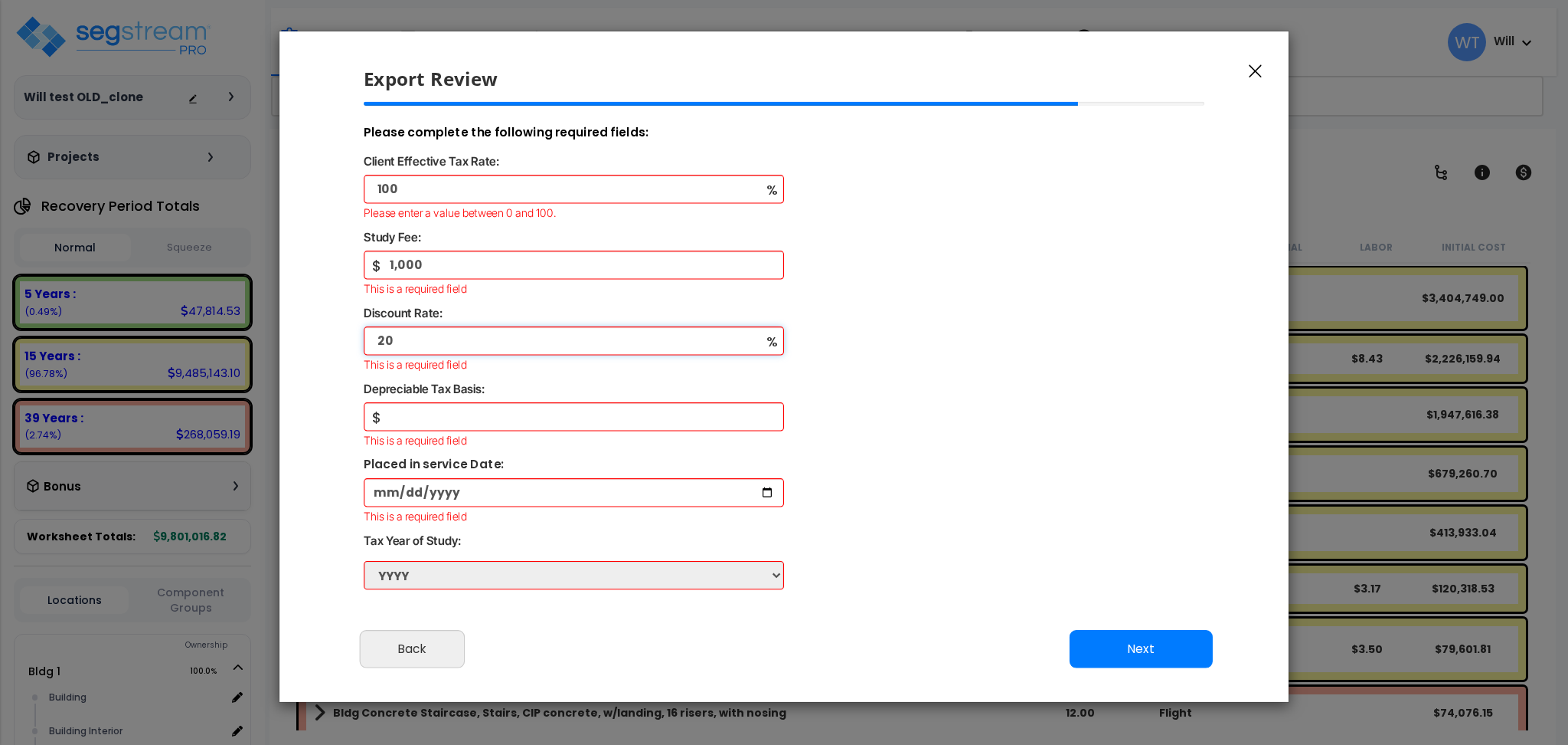
type input "20"
click at [508, 406] on input "text" at bounding box center [573, 416] width 420 height 28
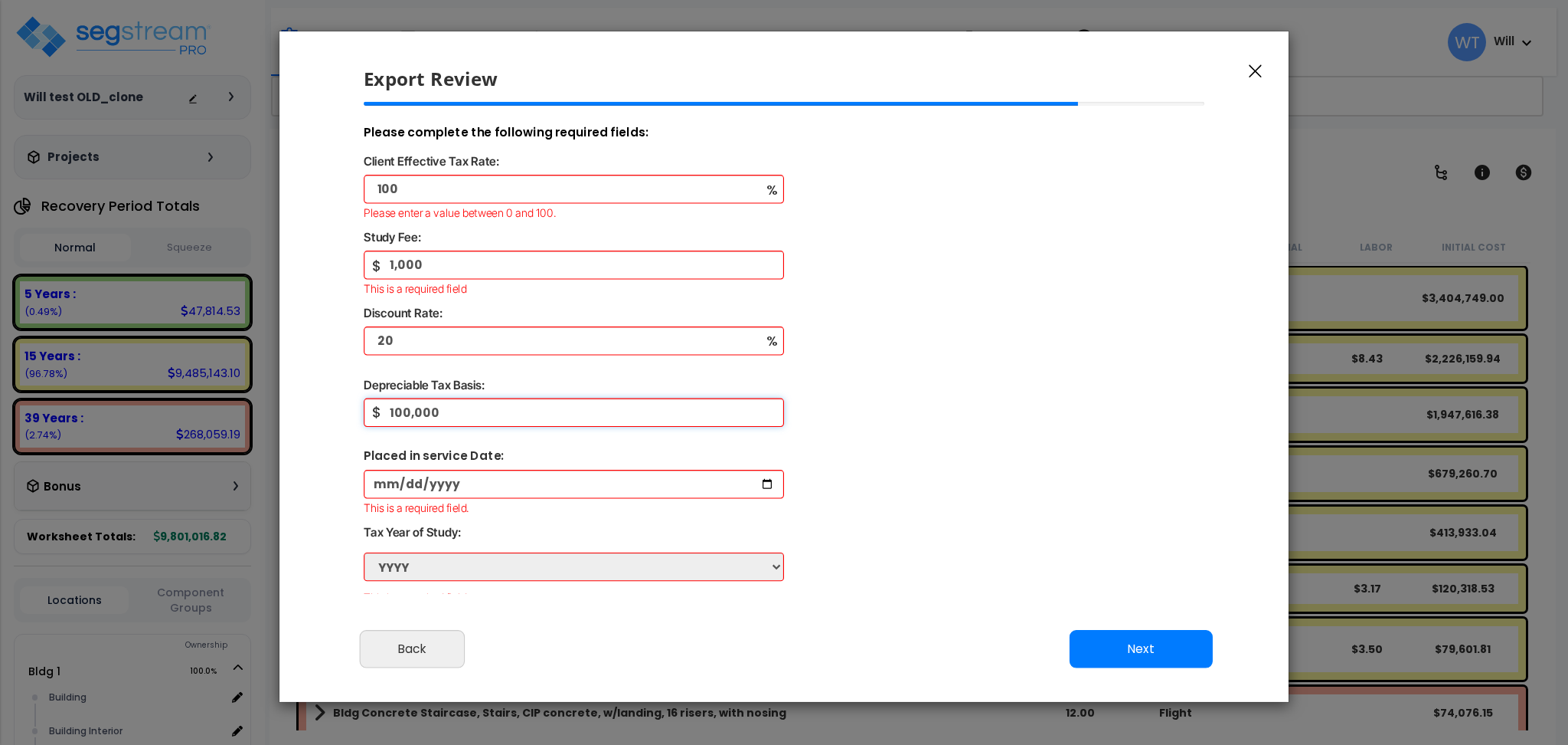
type input "100,000"
click at [587, 476] on input "date" at bounding box center [573, 483] width 420 height 28
click at [618, 481] on input "date" at bounding box center [573, 483] width 420 height 28
click at [768, 485] on input "date" at bounding box center [573, 483] width 420 height 28
type input "[DATE]"
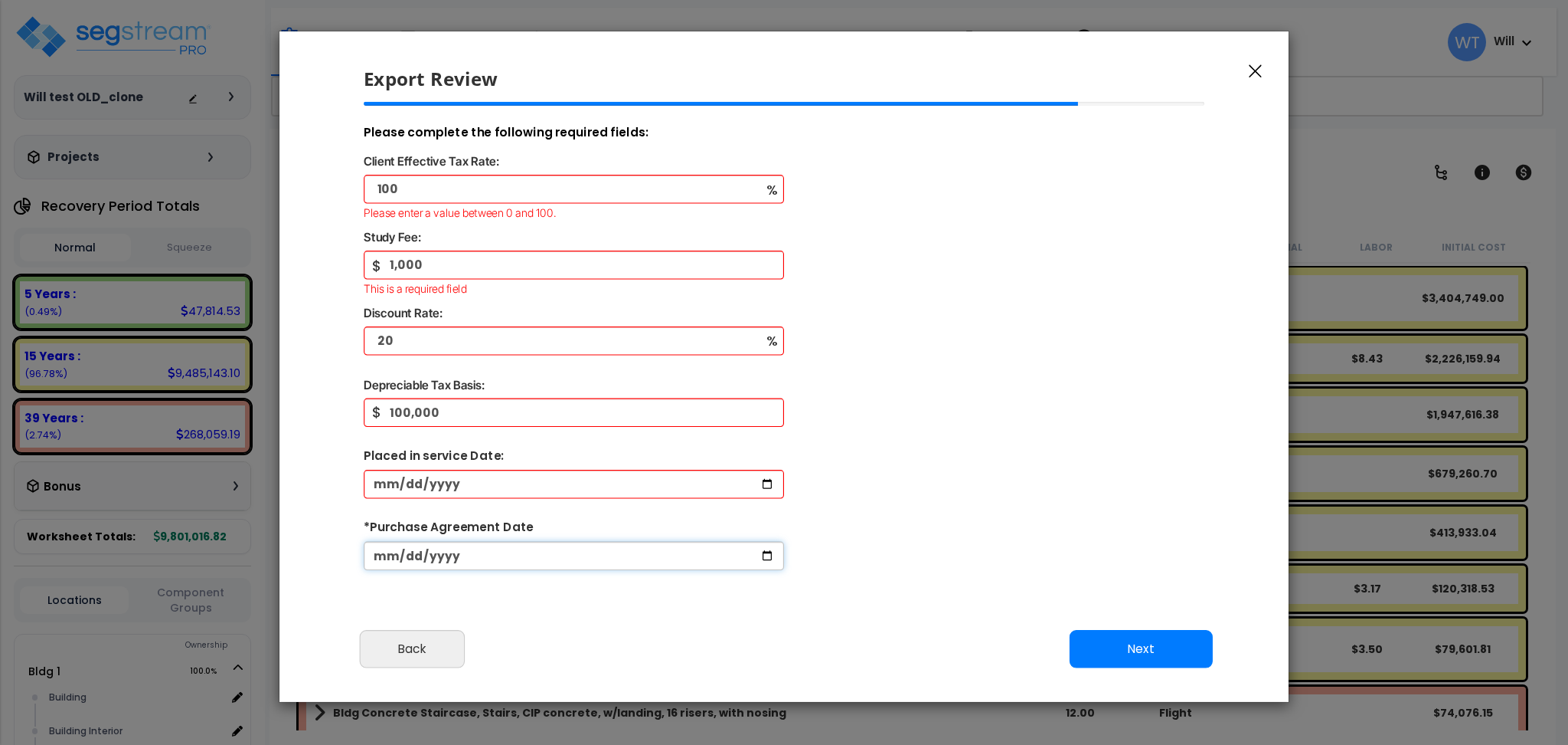
click at [769, 557] on input "date" at bounding box center [573, 555] width 420 height 28
type input "[DATE]"
click at [1097, 653] on button "Next" at bounding box center [1141, 648] width 143 height 38
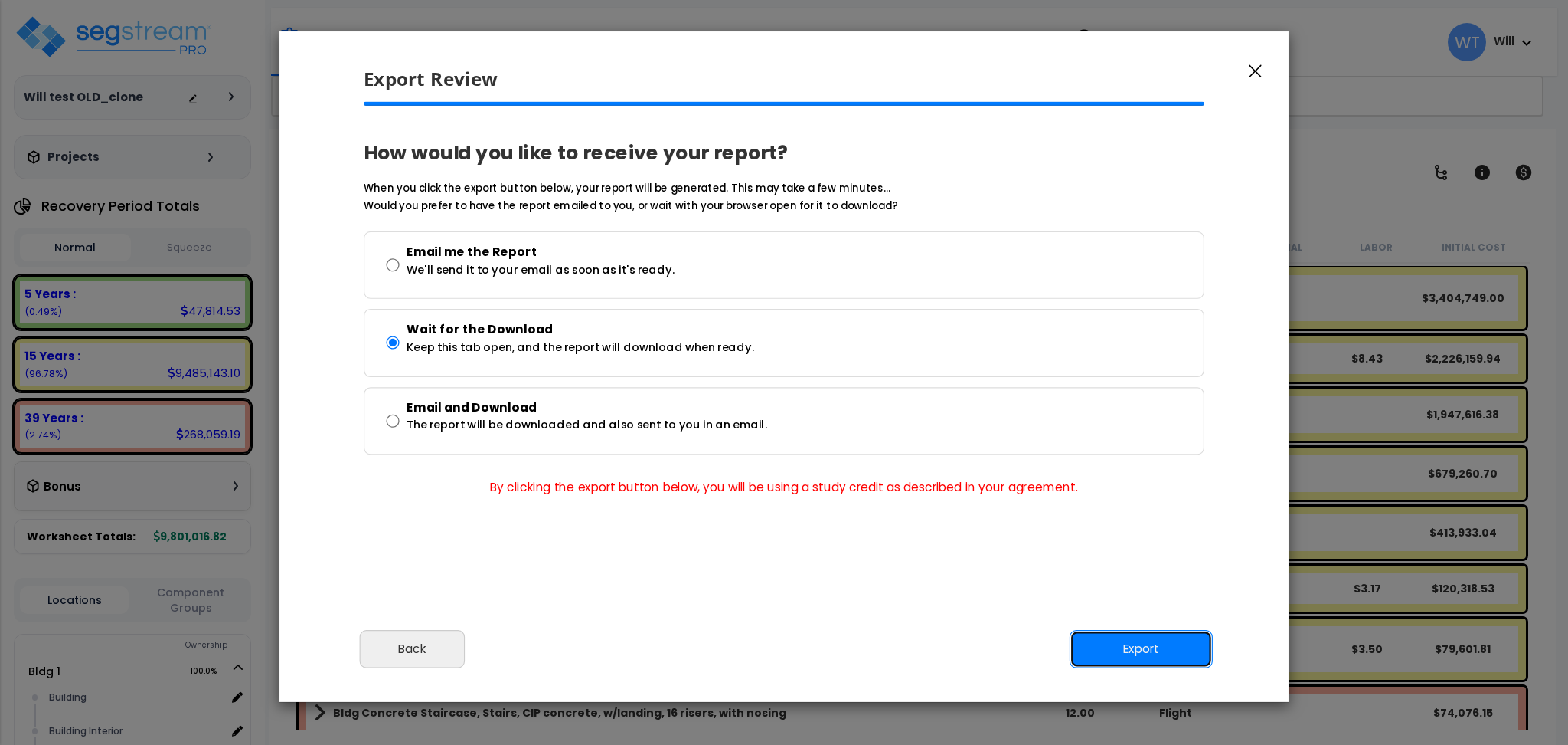
click at [1097, 653] on button "Export" at bounding box center [1141, 648] width 143 height 38
